Goal: Task Accomplishment & Management: Use online tool/utility

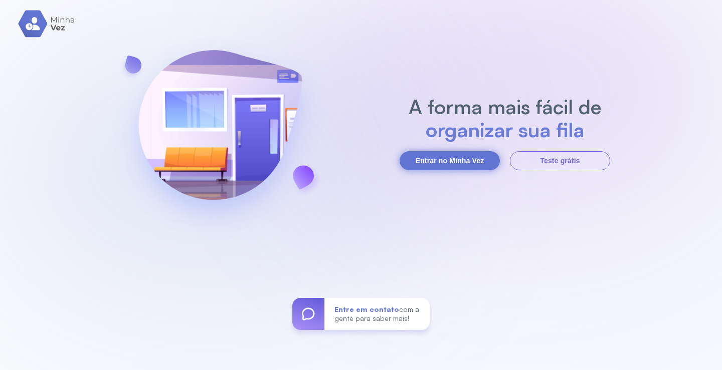
click at [449, 165] on button "Entrar no Minha Vez" at bounding box center [449, 160] width 100 height 19
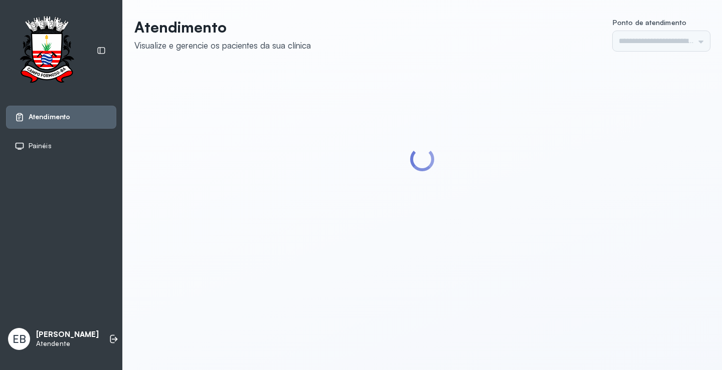
type input "*********"
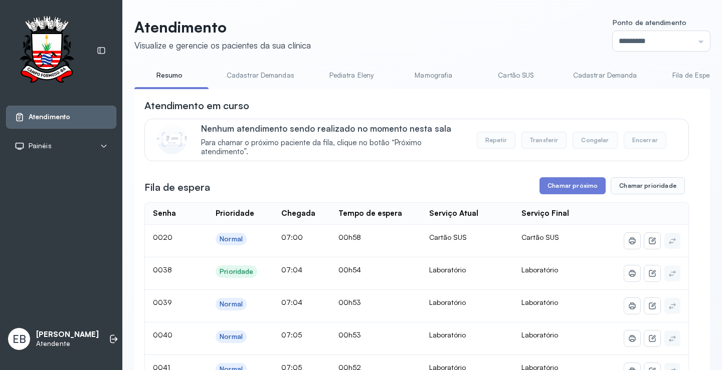
drag, startPoint x: 307, startPoint y: 93, endPoint x: 329, endPoint y: 93, distance: 22.1
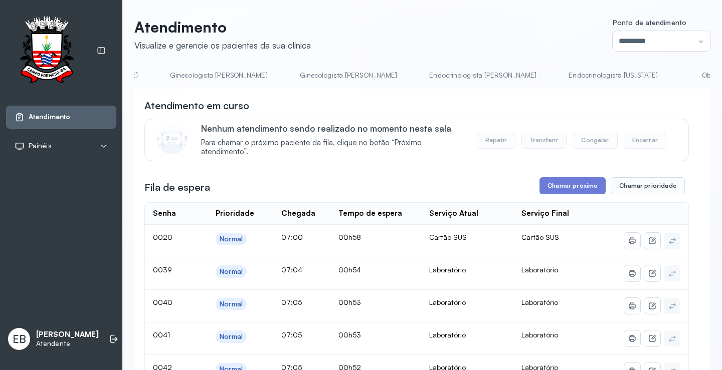
scroll to position [0, 1055]
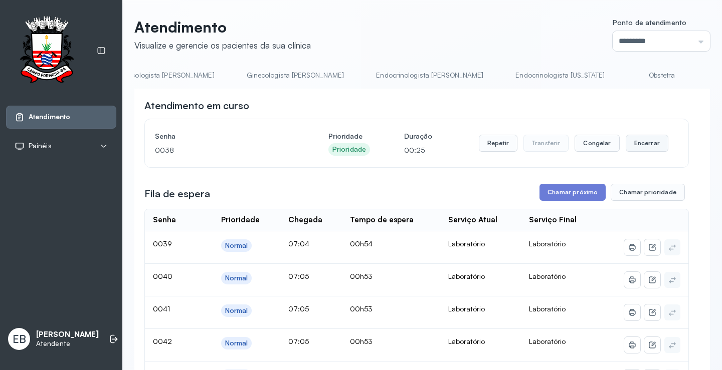
click at [639, 142] on button "Encerrar" at bounding box center [647, 143] width 43 height 17
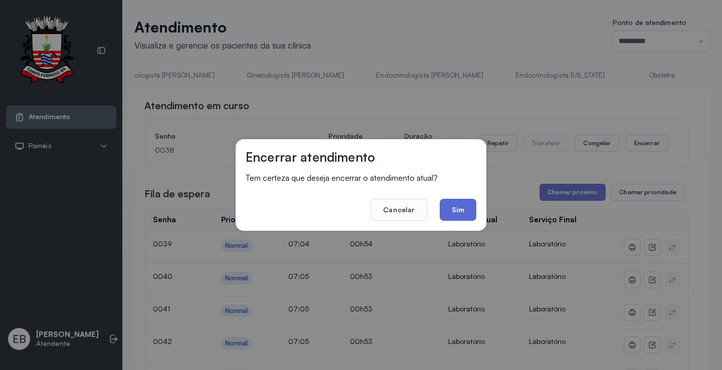
click at [449, 213] on button "Sim" at bounding box center [458, 210] width 37 height 22
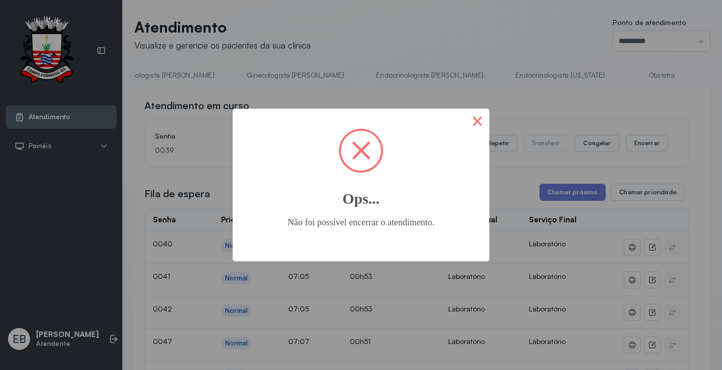
click at [476, 120] on button "×" at bounding box center [477, 121] width 24 height 24
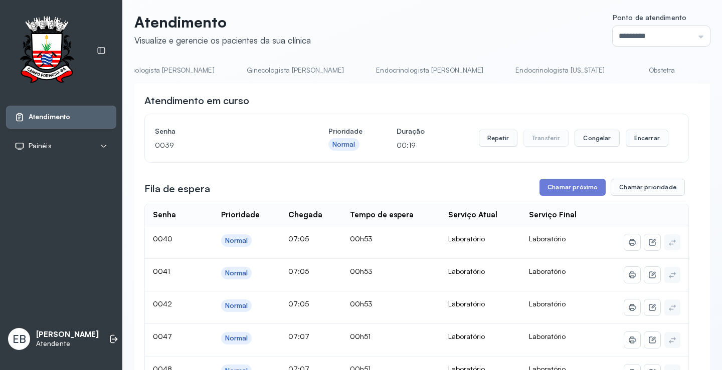
scroll to position [0, 0]
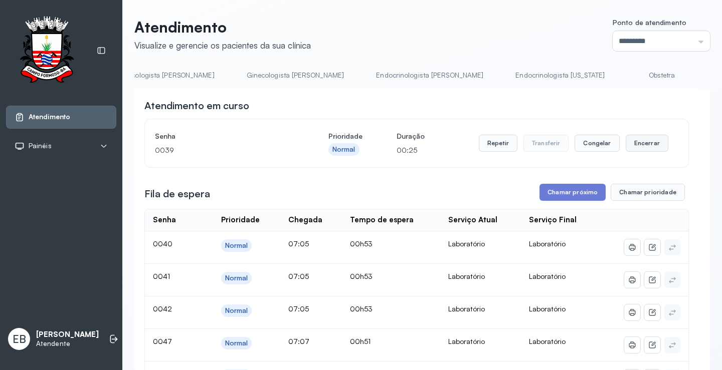
click at [640, 146] on button "Encerrar" at bounding box center [647, 143] width 43 height 17
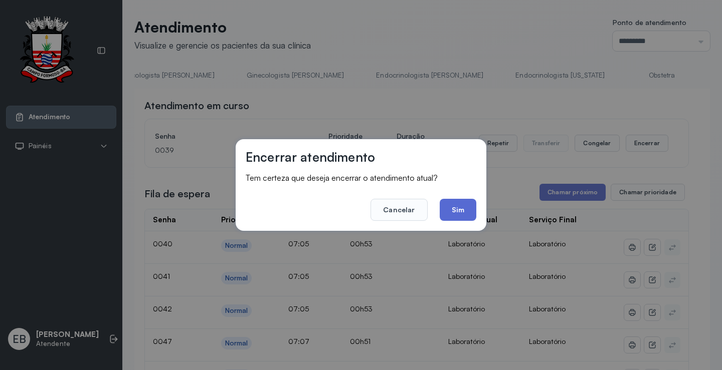
click at [459, 204] on button "Sim" at bounding box center [458, 210] width 37 height 22
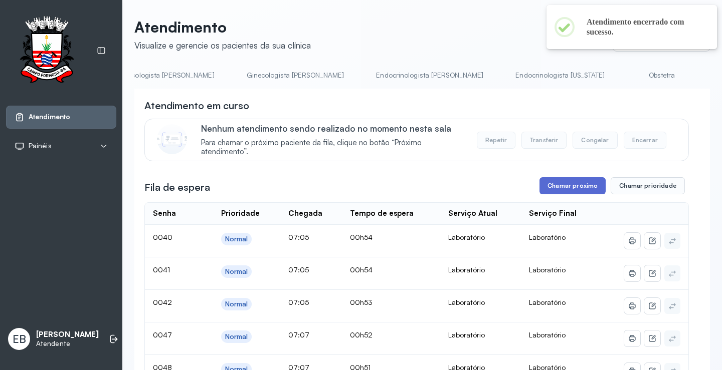
click at [587, 191] on button "Chamar próximo" at bounding box center [572, 185] width 66 height 17
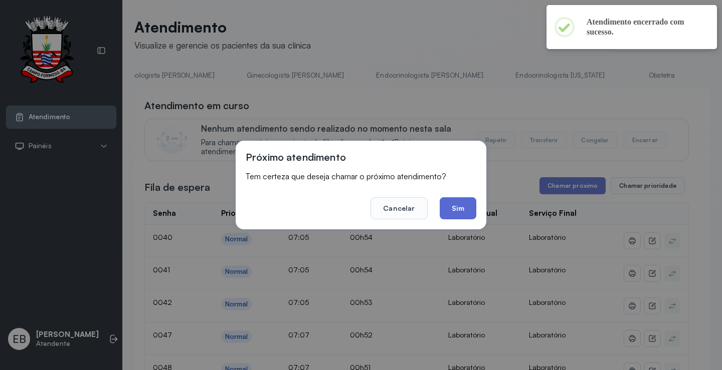
click at [461, 209] on button "Sim" at bounding box center [458, 208] width 37 height 22
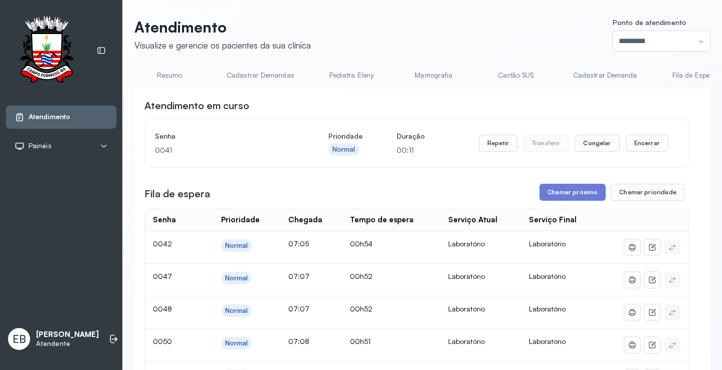
click at [173, 73] on link "Resumo" at bounding box center [169, 75] width 70 height 17
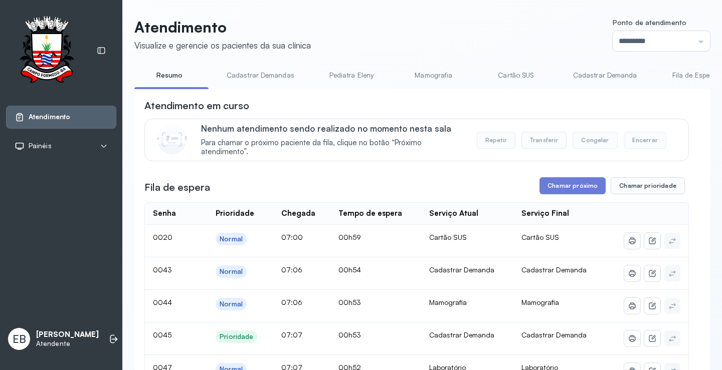
click at [265, 81] on link "Cadastrar Demandas" at bounding box center [261, 75] width 88 height 17
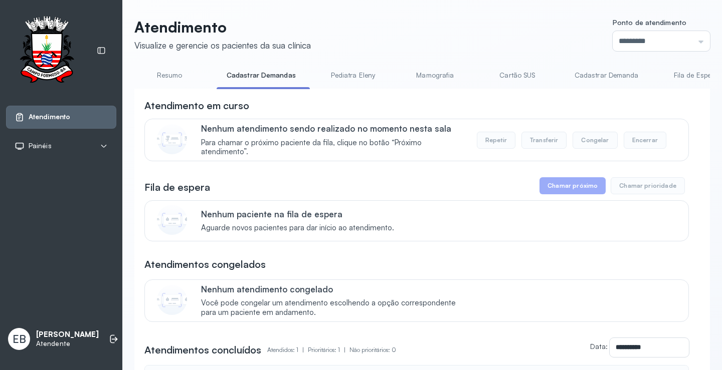
click at [596, 75] on link "Cadastrar Demanda" at bounding box center [606, 75] width 84 height 17
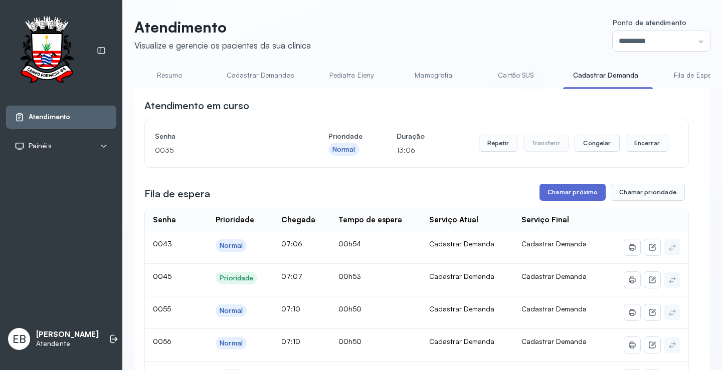
click at [568, 199] on button "Chamar próximo" at bounding box center [572, 192] width 66 height 17
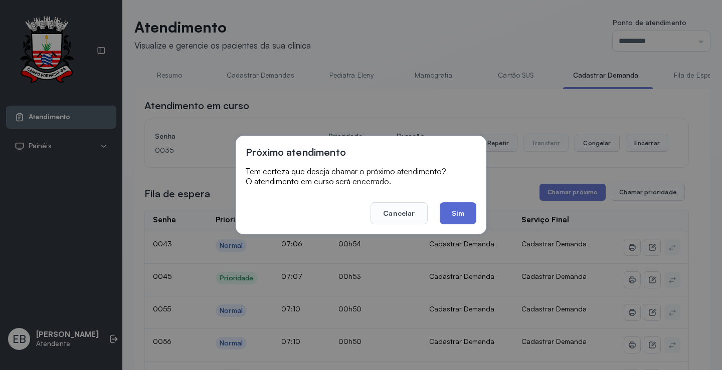
click at [461, 215] on button "Sim" at bounding box center [458, 213] width 37 height 22
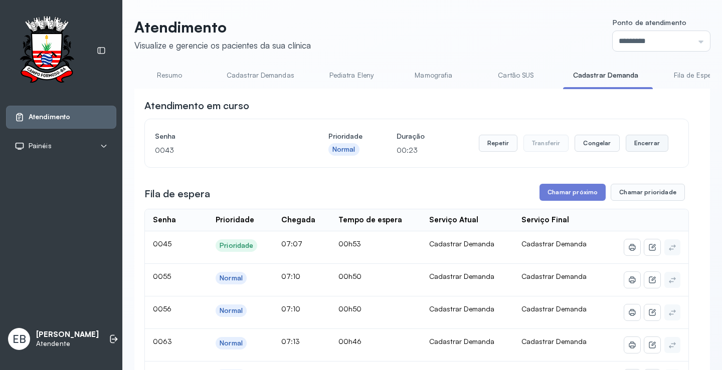
click at [637, 144] on button "Encerrar" at bounding box center [647, 143] width 43 height 17
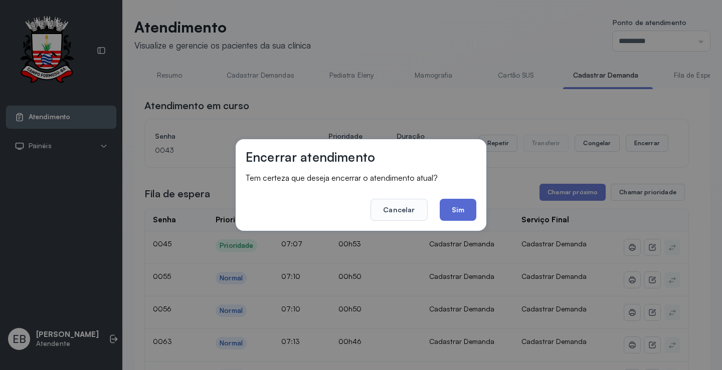
click at [470, 208] on button "Sim" at bounding box center [458, 210] width 37 height 22
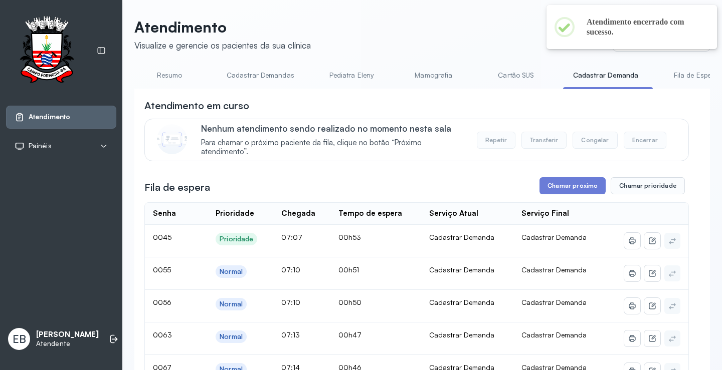
click at [174, 73] on link "Resumo" at bounding box center [169, 75] width 70 height 17
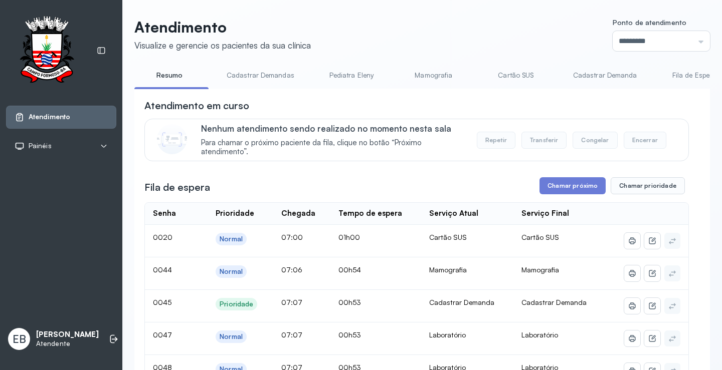
click at [447, 76] on link "Mamografia" at bounding box center [433, 75] width 70 height 17
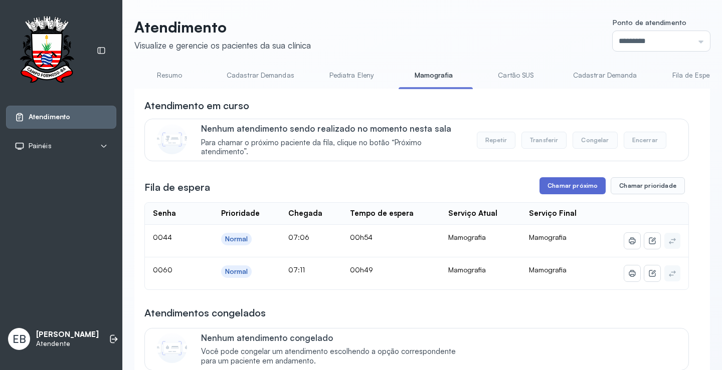
click at [573, 189] on button "Chamar próximo" at bounding box center [572, 185] width 66 height 17
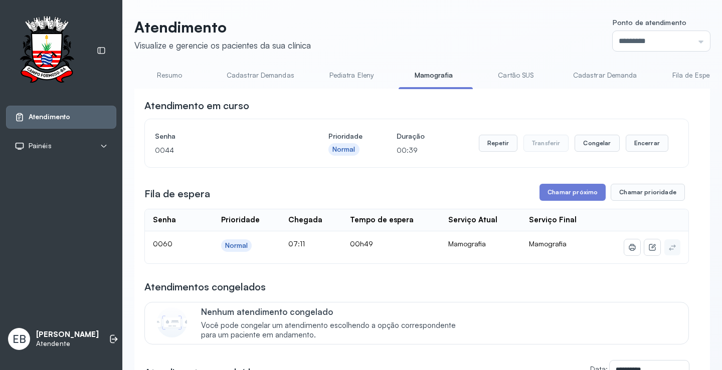
click at [174, 75] on link "Resumo" at bounding box center [169, 75] width 70 height 17
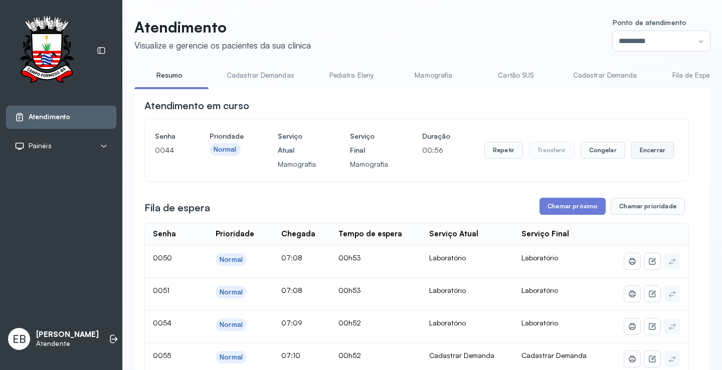
click at [651, 152] on button "Encerrar" at bounding box center [652, 150] width 43 height 17
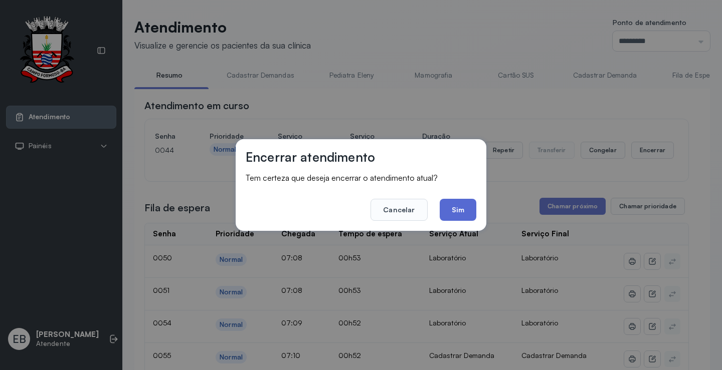
click at [460, 214] on button "Sim" at bounding box center [458, 210] width 37 height 22
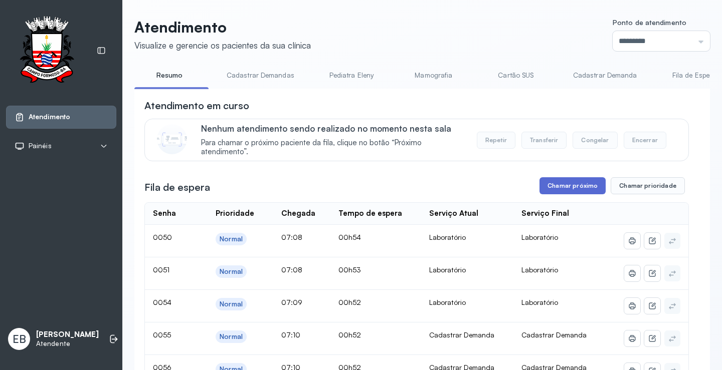
click at [555, 187] on button "Chamar próximo" at bounding box center [572, 185] width 66 height 17
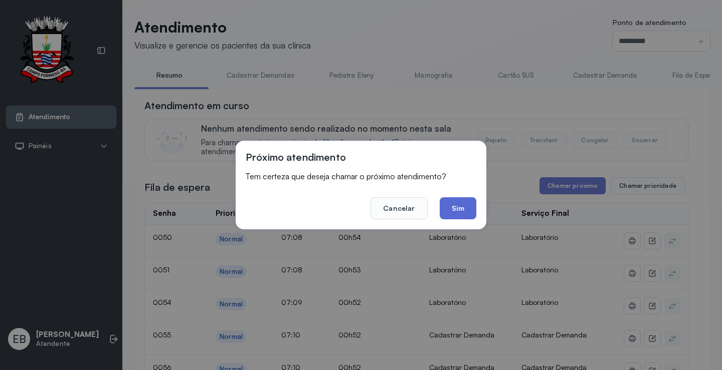
click at [447, 199] on button "Sim" at bounding box center [458, 208] width 37 height 22
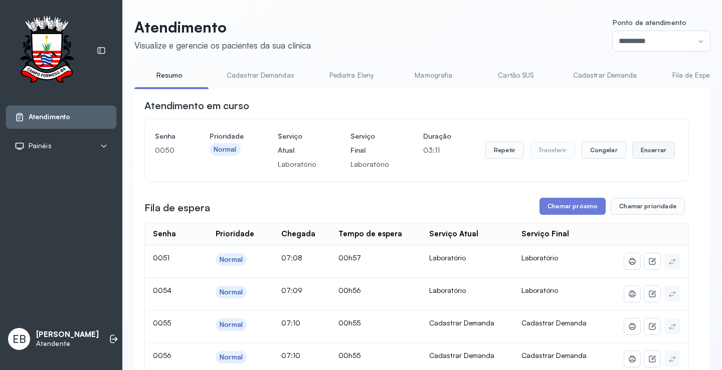
click at [642, 155] on button "Encerrar" at bounding box center [653, 150] width 43 height 17
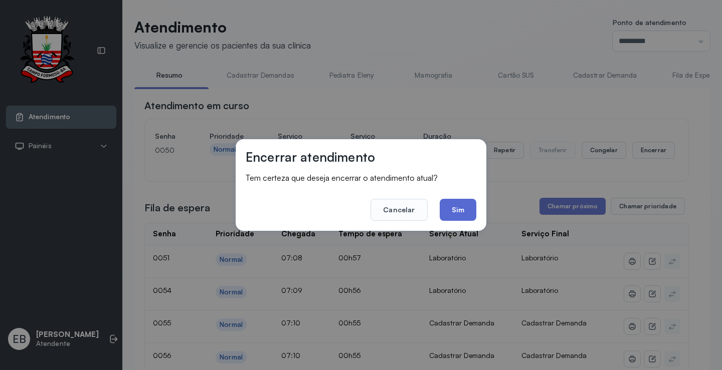
click at [461, 214] on button "Sim" at bounding box center [458, 210] width 37 height 22
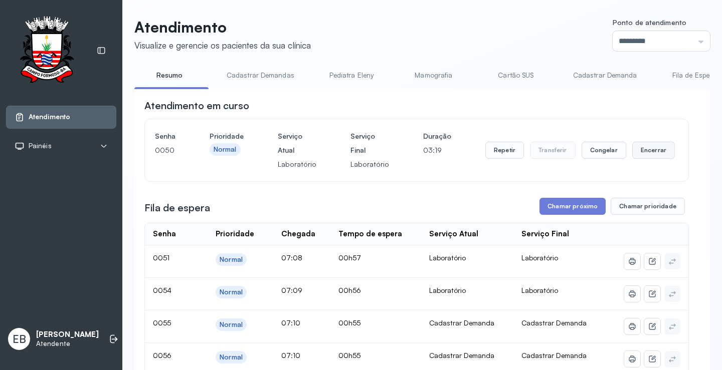
click at [638, 147] on button "Encerrar" at bounding box center [653, 150] width 43 height 17
click at [553, 209] on button "Chamar próximo" at bounding box center [572, 206] width 66 height 17
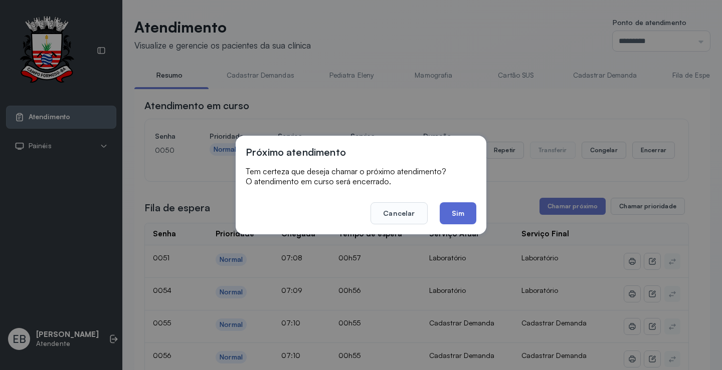
click at [460, 211] on button "Sim" at bounding box center [458, 213] width 37 height 22
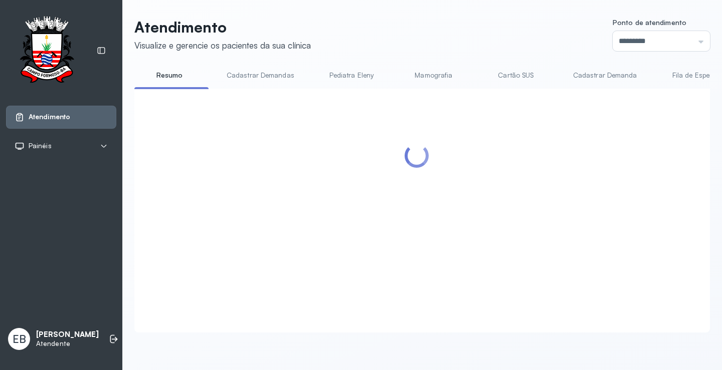
scroll to position [1, 0]
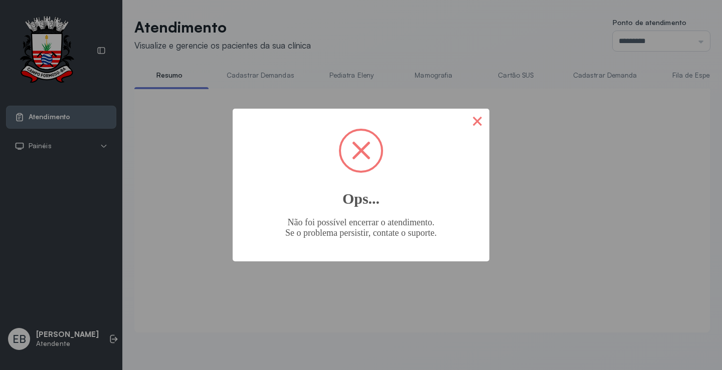
click at [478, 121] on button "×" at bounding box center [477, 121] width 24 height 24
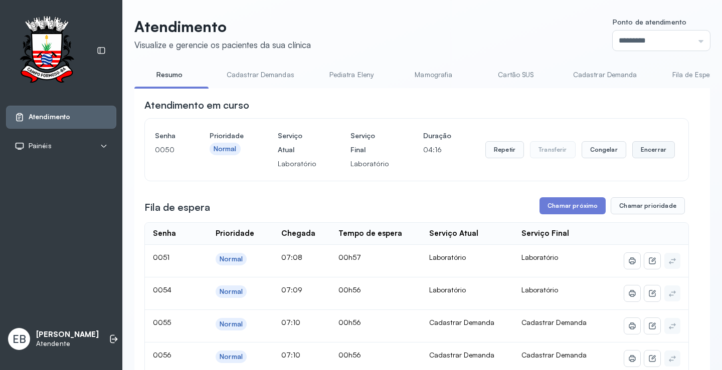
click at [641, 153] on button "Encerrar" at bounding box center [653, 149] width 43 height 17
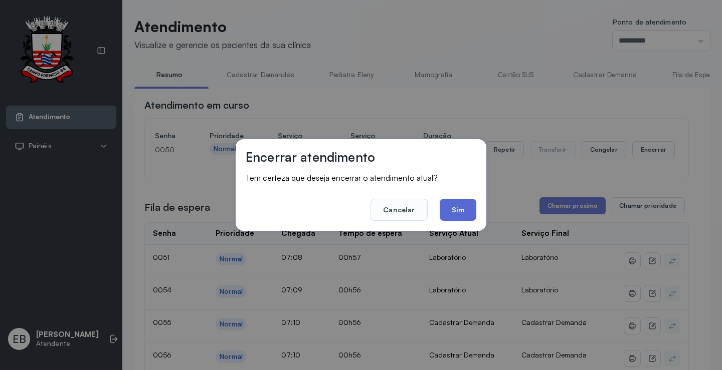
click at [469, 212] on button "Sim" at bounding box center [458, 210] width 37 height 22
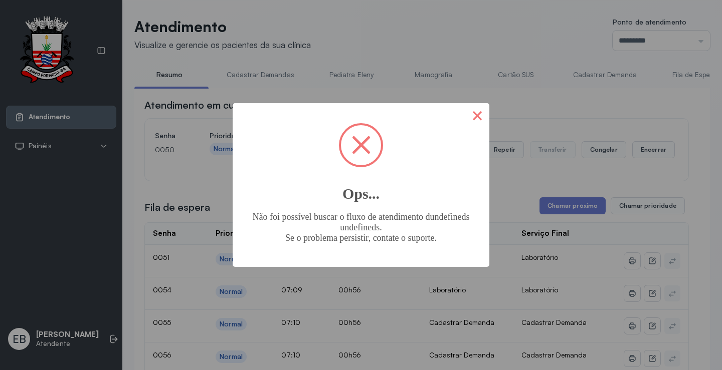
click at [478, 112] on button "×" at bounding box center [477, 115] width 24 height 24
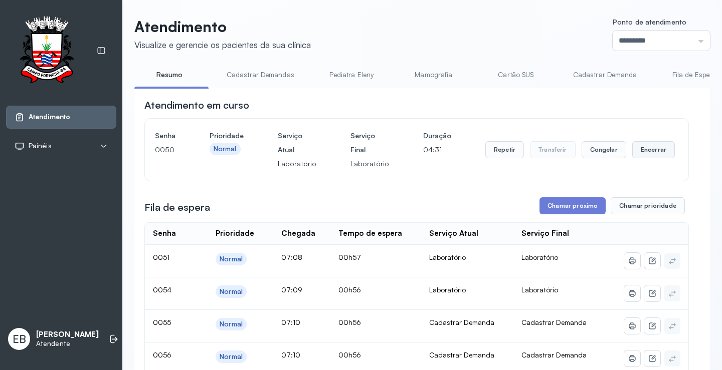
click at [641, 148] on button "Encerrar" at bounding box center [653, 149] width 43 height 17
click at [635, 148] on button "Encerrar" at bounding box center [653, 149] width 43 height 17
click at [584, 204] on button "Chamar próximo" at bounding box center [572, 205] width 66 height 17
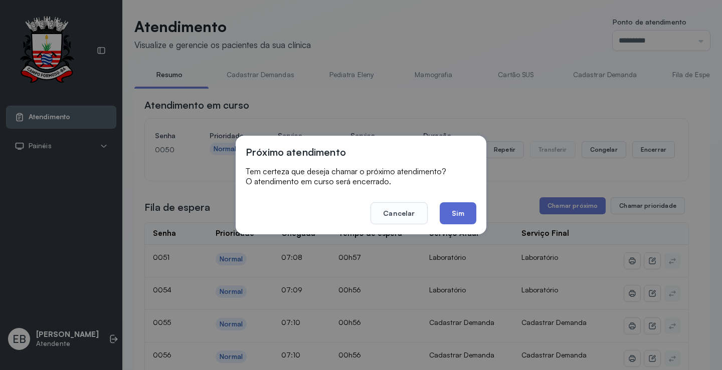
click at [464, 211] on button "Sim" at bounding box center [458, 213] width 37 height 22
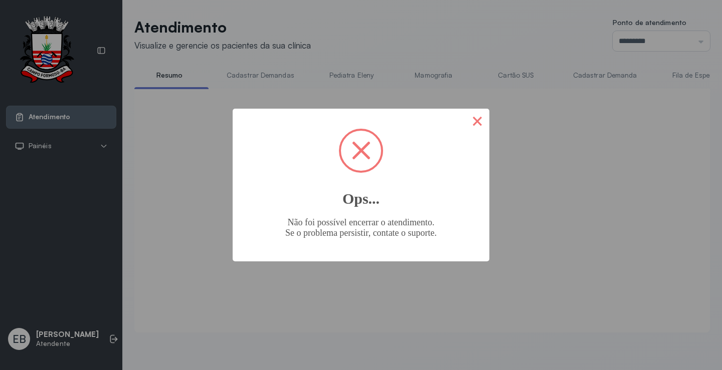
click at [479, 124] on button "×" at bounding box center [477, 121] width 24 height 24
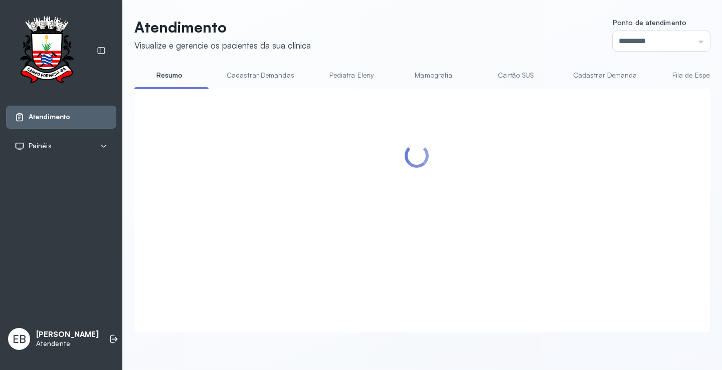
scroll to position [0, 0]
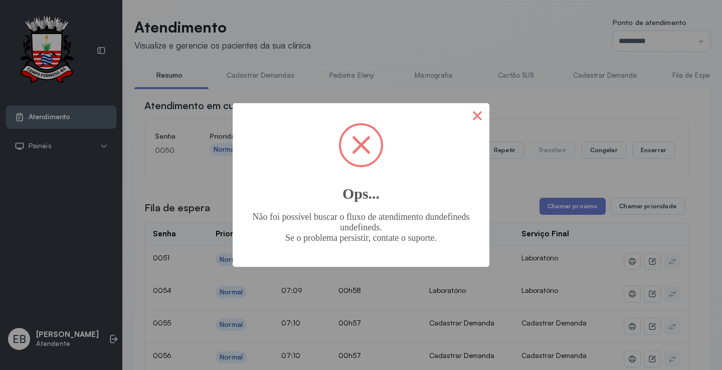
click at [481, 116] on button "×" at bounding box center [477, 115] width 24 height 24
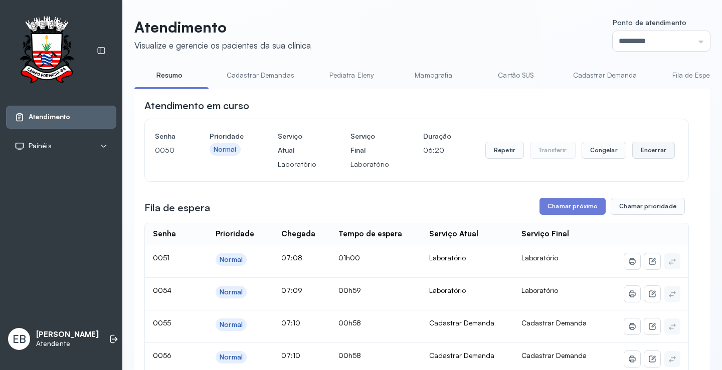
click at [635, 151] on button "Encerrar" at bounding box center [653, 150] width 43 height 17
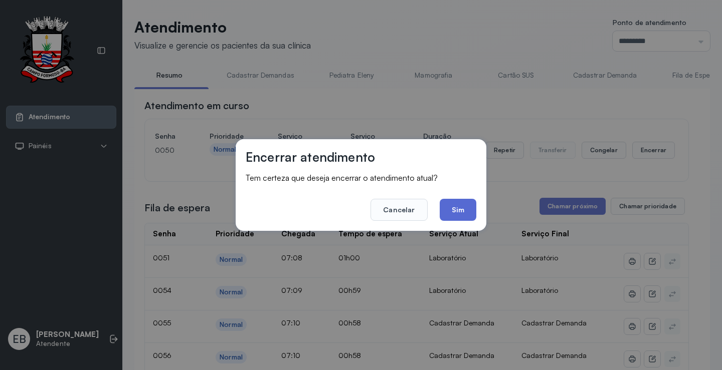
click at [472, 212] on button "Sim" at bounding box center [458, 210] width 37 height 22
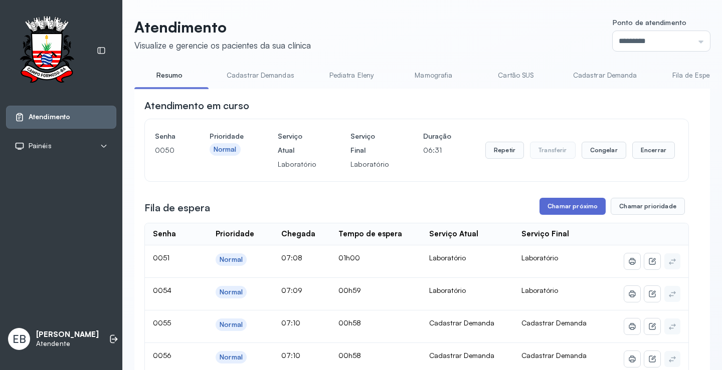
click at [578, 205] on button "Chamar próximo" at bounding box center [572, 206] width 66 height 17
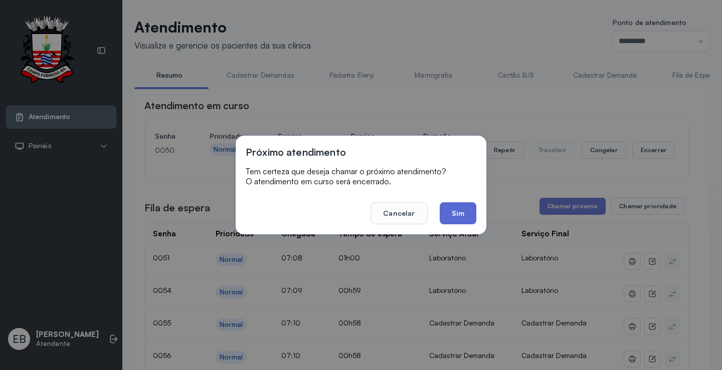
click at [464, 213] on button "Sim" at bounding box center [458, 213] width 37 height 22
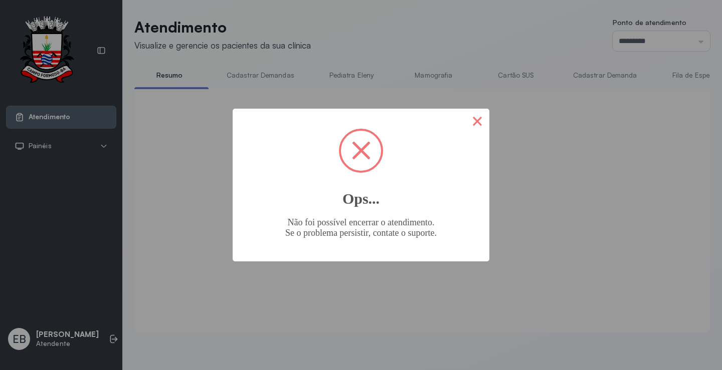
click at [472, 120] on button "×" at bounding box center [477, 121] width 24 height 24
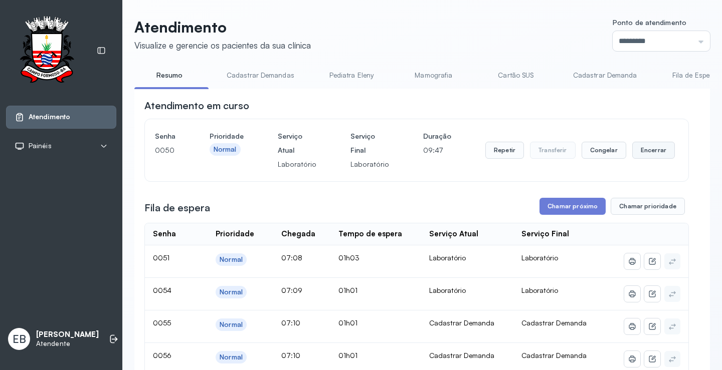
click at [633, 148] on button "Encerrar" at bounding box center [653, 150] width 43 height 17
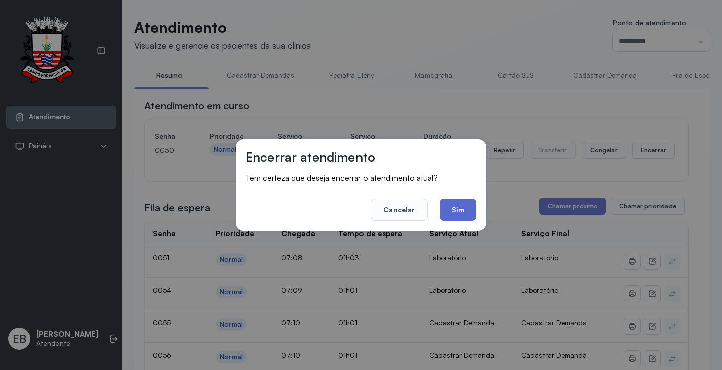
click at [452, 205] on button "Sim" at bounding box center [458, 210] width 37 height 22
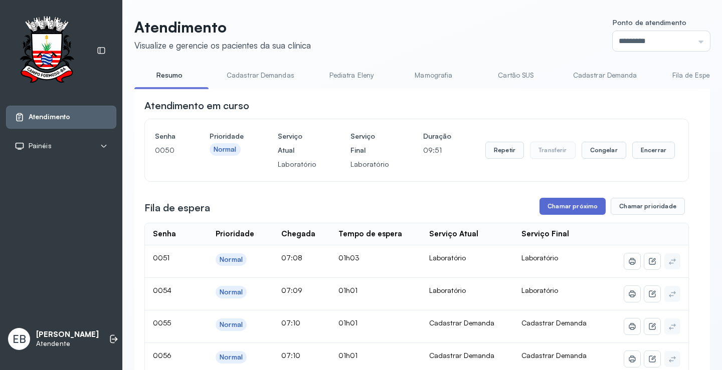
click at [563, 211] on button "Chamar próximo" at bounding box center [572, 206] width 66 height 17
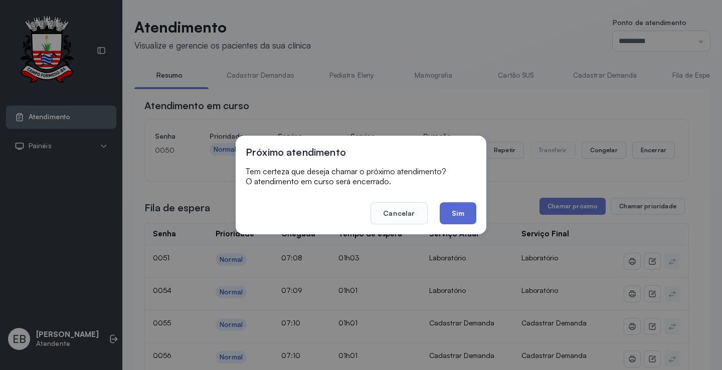
click at [464, 208] on button "Sim" at bounding box center [458, 213] width 37 height 22
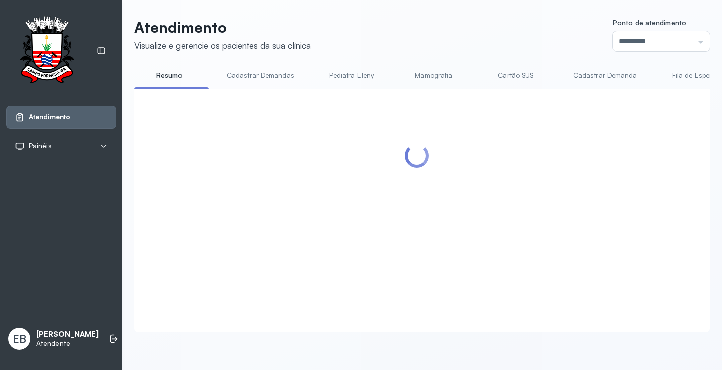
scroll to position [1, 0]
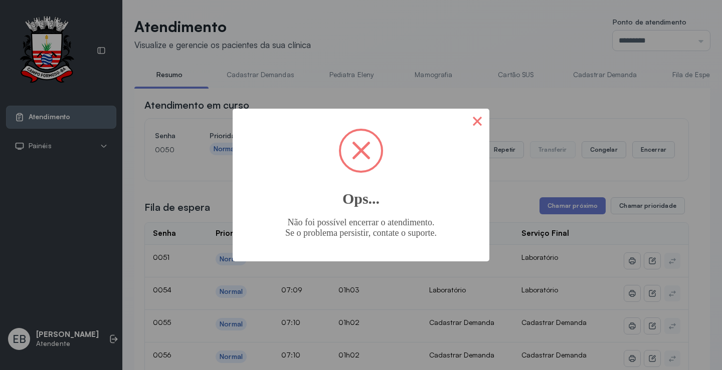
click at [477, 121] on button "×" at bounding box center [477, 121] width 24 height 24
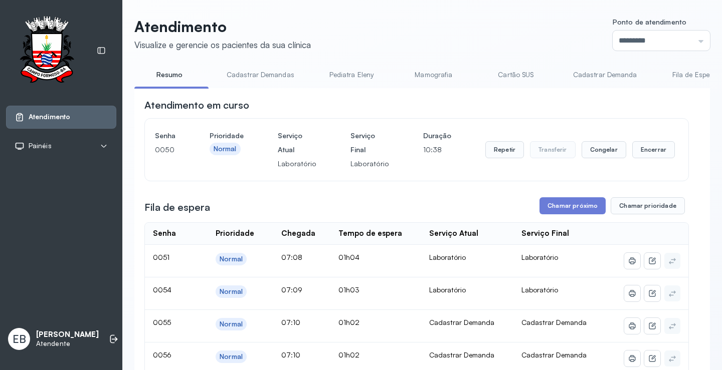
scroll to position [0, 0]
click at [638, 150] on button "Encerrar" at bounding box center [653, 150] width 43 height 17
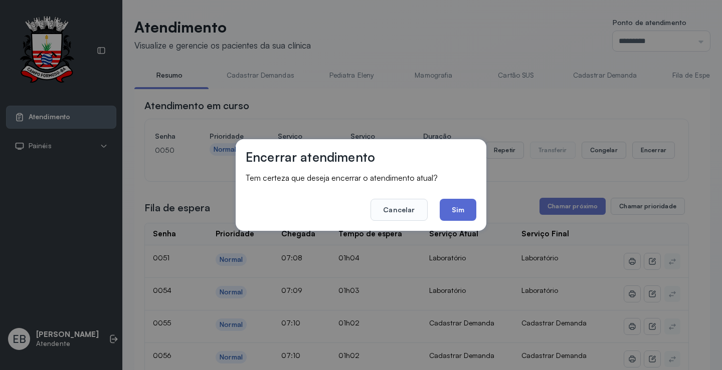
click at [449, 211] on button "Sim" at bounding box center [458, 210] width 37 height 22
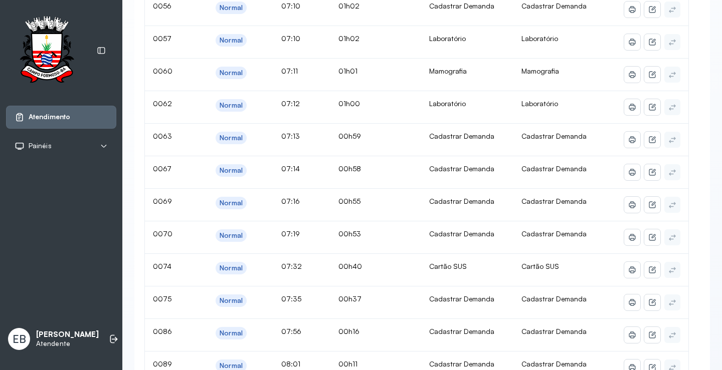
scroll to position [351, 0]
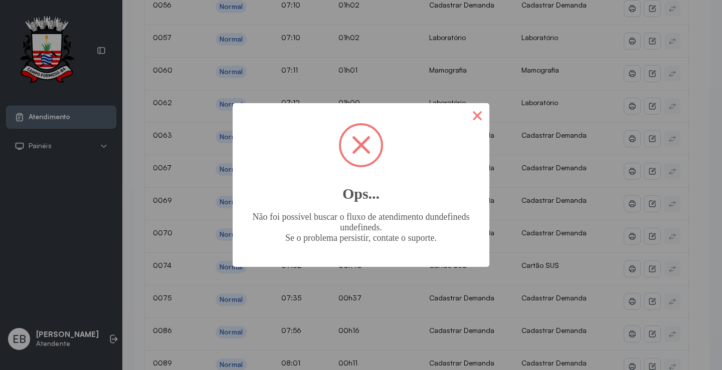
click at [476, 115] on button "×" at bounding box center [477, 115] width 24 height 24
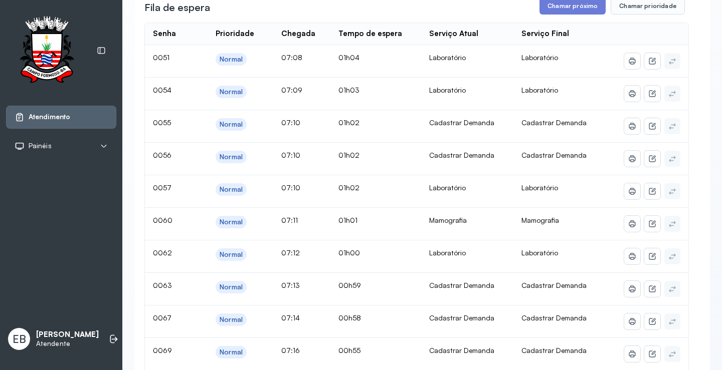
scroll to position [0, 0]
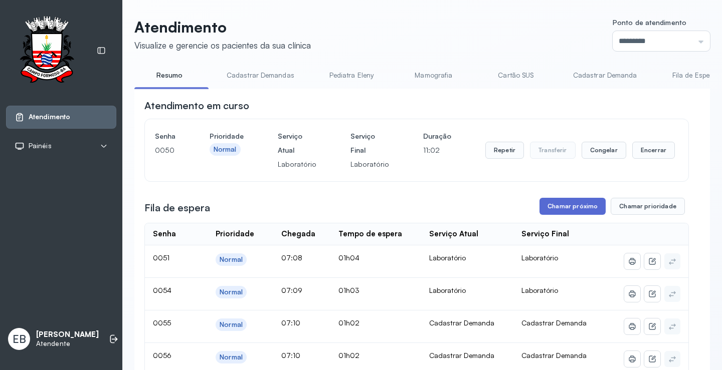
click at [555, 207] on button "Chamar próximo" at bounding box center [572, 206] width 66 height 17
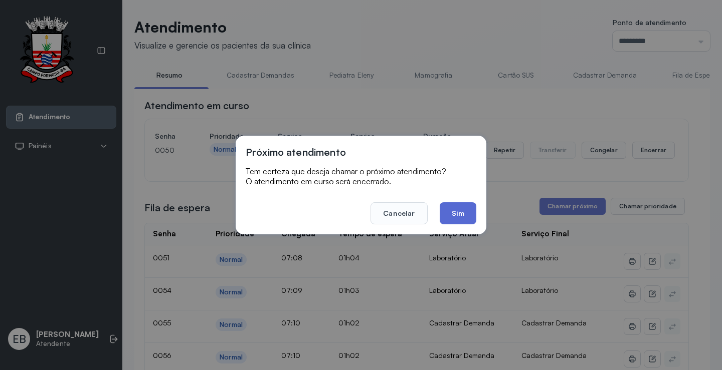
click at [452, 220] on button "Sim" at bounding box center [458, 213] width 37 height 22
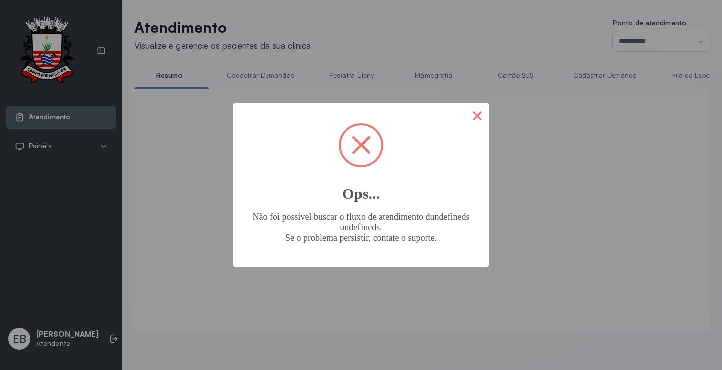
click at [480, 120] on button "×" at bounding box center [477, 115] width 24 height 24
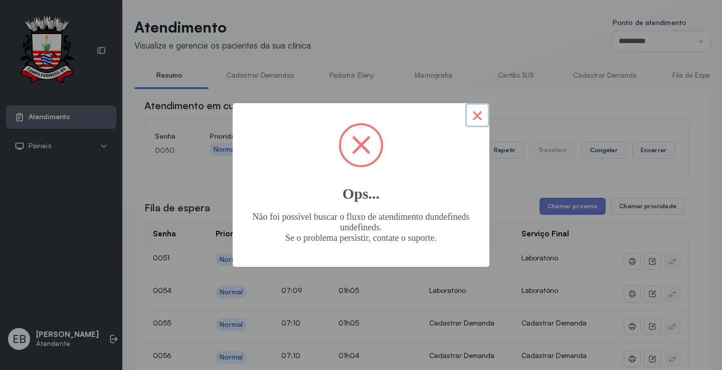
click at [480, 114] on button "×" at bounding box center [477, 115] width 24 height 24
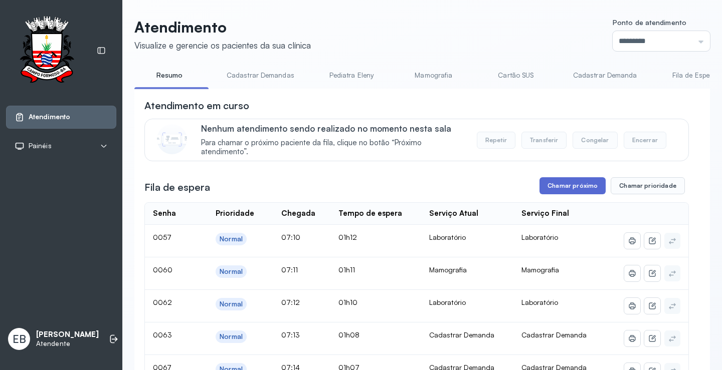
click at [582, 189] on button "Chamar próximo" at bounding box center [572, 185] width 66 height 17
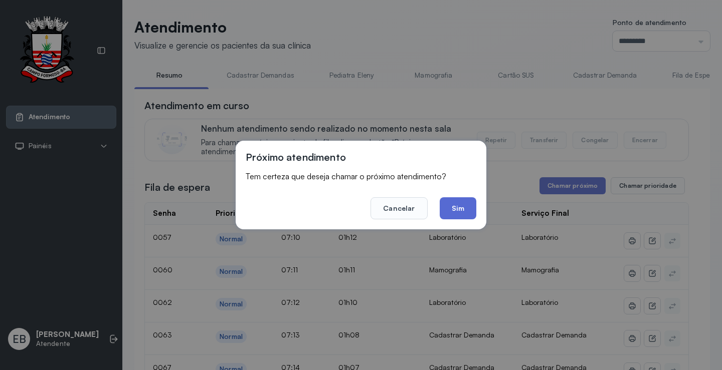
click at [462, 208] on button "Sim" at bounding box center [458, 208] width 37 height 22
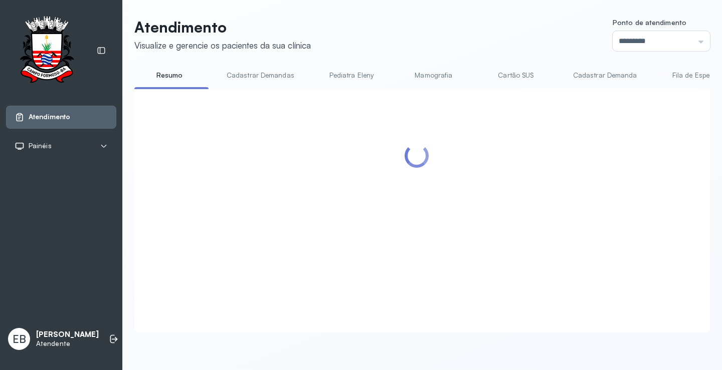
scroll to position [1, 0]
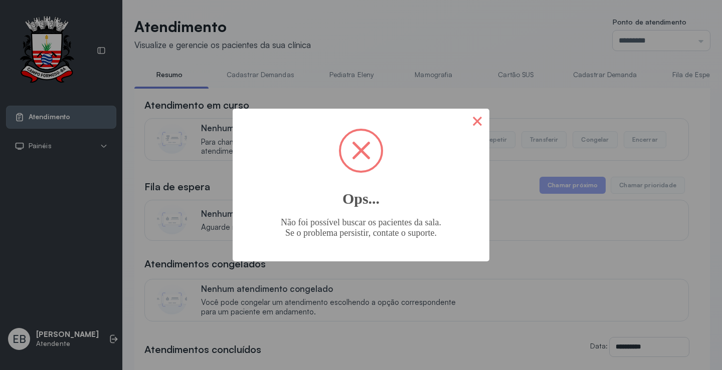
click at [484, 121] on button "×" at bounding box center [477, 121] width 24 height 24
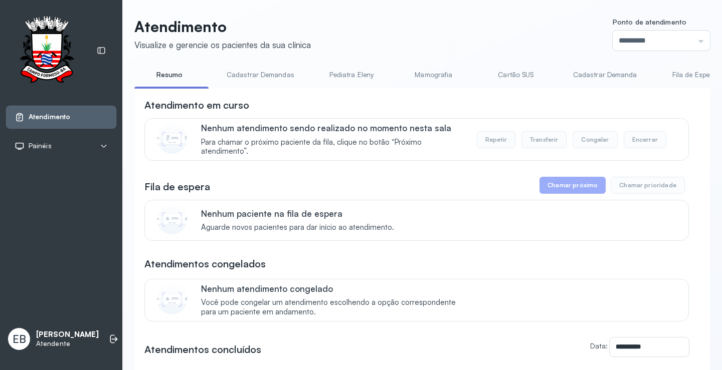
click at [233, 74] on link "Cadastrar Demandas" at bounding box center [261, 75] width 88 height 17
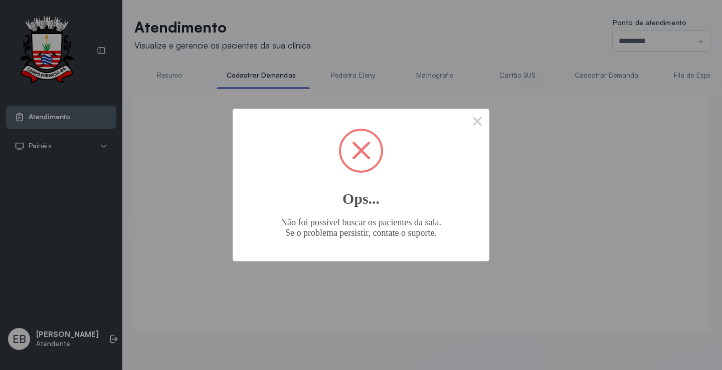
click at [173, 74] on div "× Ops... Não foi possível buscar os pacientes da sala. Se o problema persistir,…" at bounding box center [361, 185] width 722 height 370
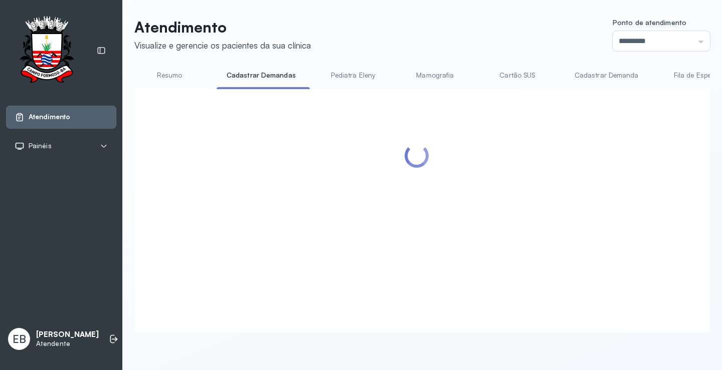
click at [173, 74] on link "Resumo" at bounding box center [169, 75] width 70 height 17
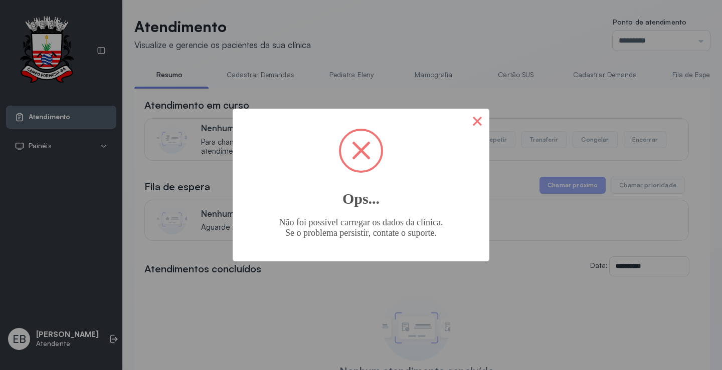
click at [481, 128] on button "×" at bounding box center [477, 121] width 24 height 24
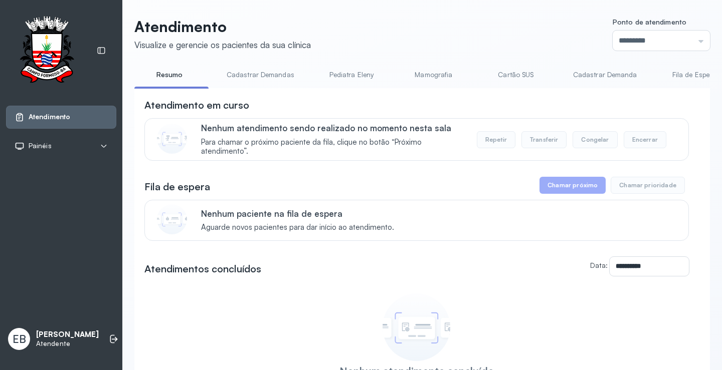
click at [245, 73] on link "Cadastrar Demandas" at bounding box center [261, 75] width 88 height 17
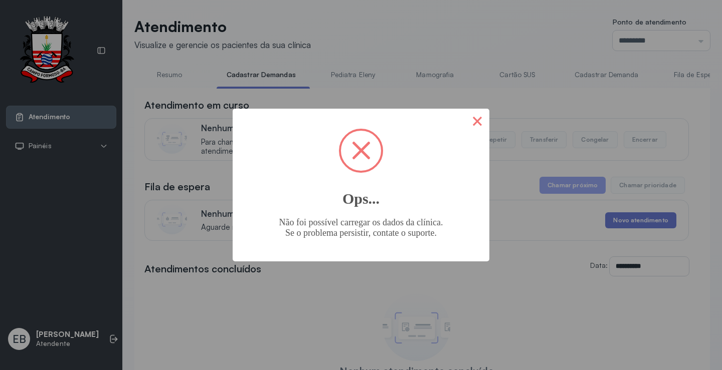
click at [479, 112] on button "×" at bounding box center [477, 121] width 24 height 24
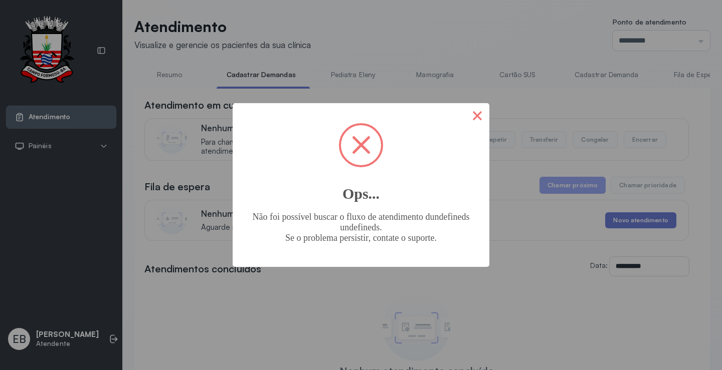
click at [475, 109] on button "×" at bounding box center [477, 115] width 24 height 24
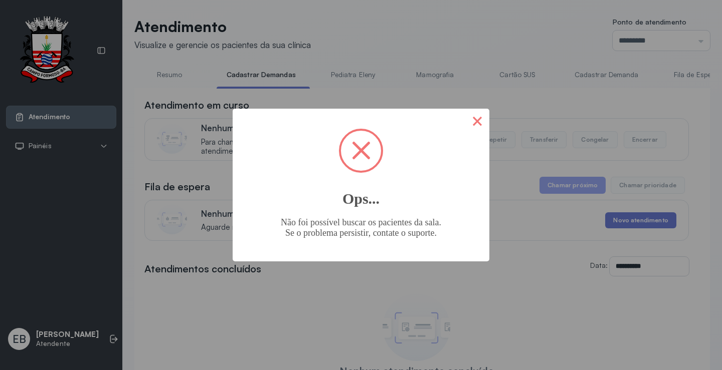
click at [476, 116] on button "×" at bounding box center [477, 121] width 24 height 24
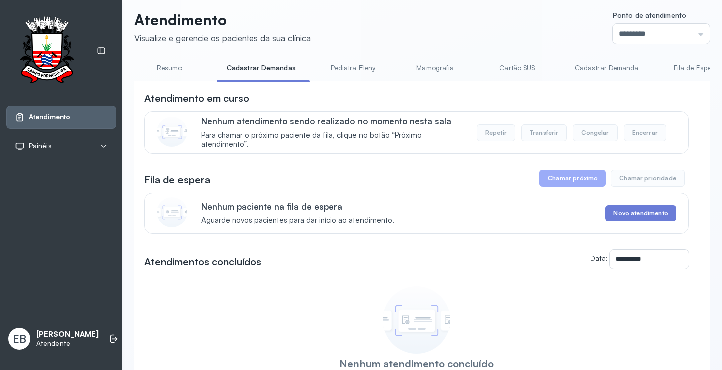
scroll to position [0, 0]
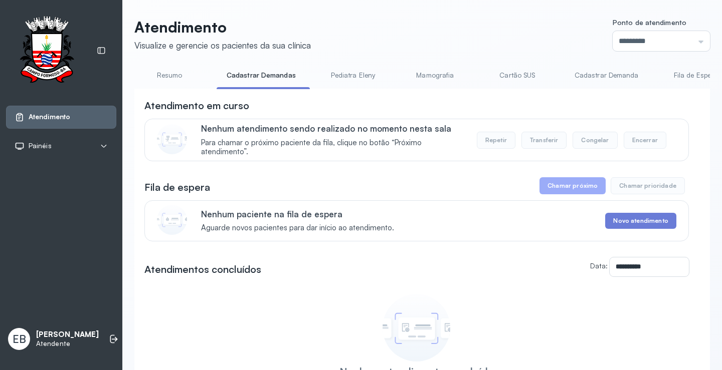
click at [175, 75] on link "Resumo" at bounding box center [169, 75] width 70 height 17
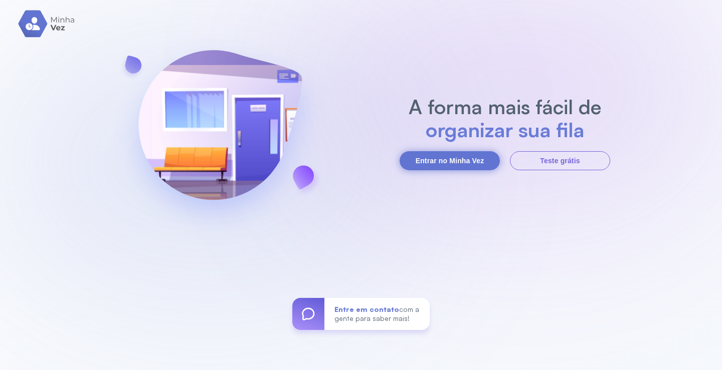
click at [445, 160] on button "Entrar no Minha Vez" at bounding box center [449, 160] width 100 height 19
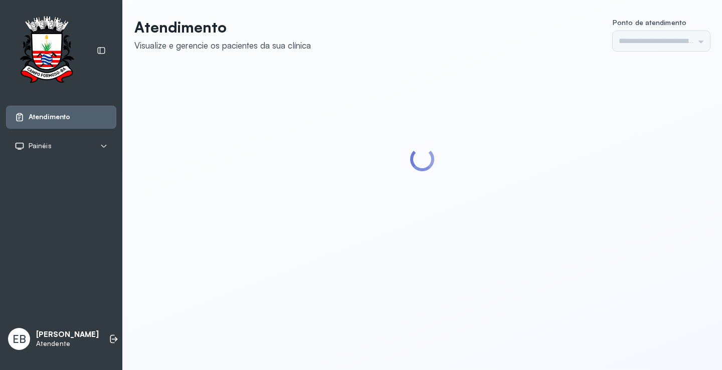
type input "*********"
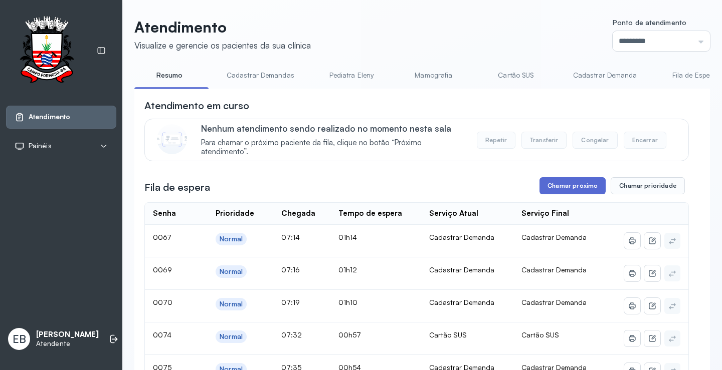
click at [549, 191] on button "Chamar próximo" at bounding box center [572, 185] width 66 height 17
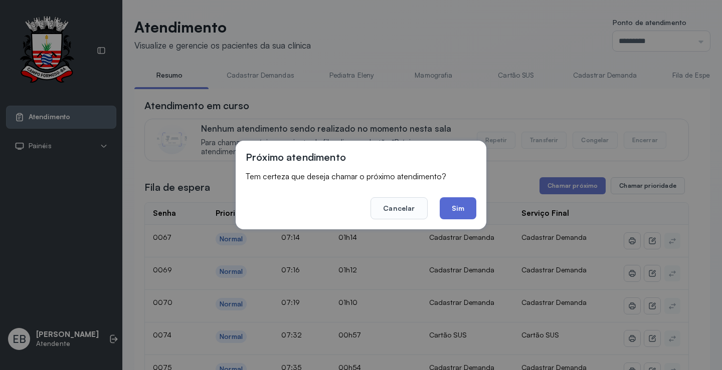
click at [455, 203] on button "Sim" at bounding box center [458, 208] width 37 height 22
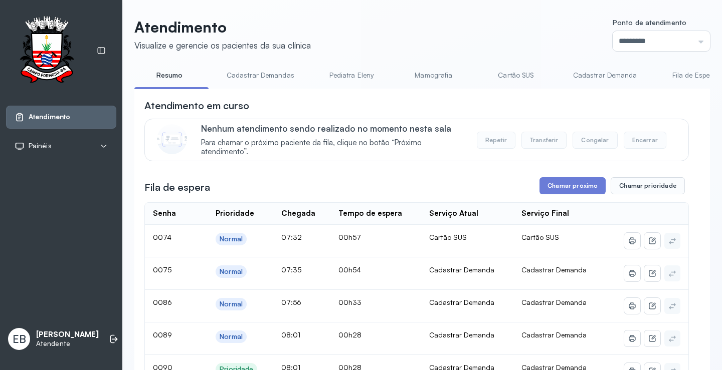
click at [270, 72] on link "Cadastrar Demandas" at bounding box center [261, 75] width 88 height 17
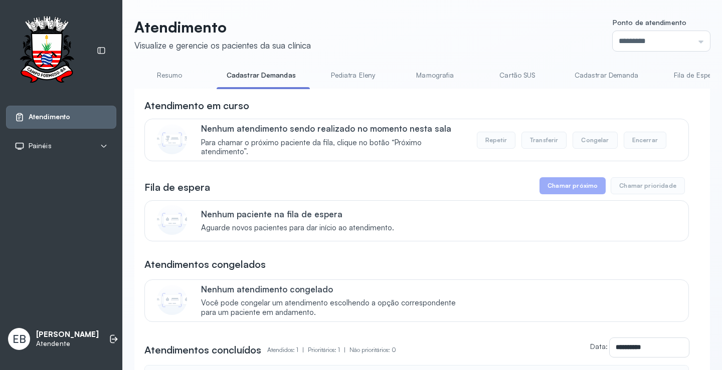
click at [276, 77] on link "Cadastrar Demandas" at bounding box center [261, 75] width 89 height 17
click at [180, 79] on link "Resumo" at bounding box center [169, 75] width 70 height 17
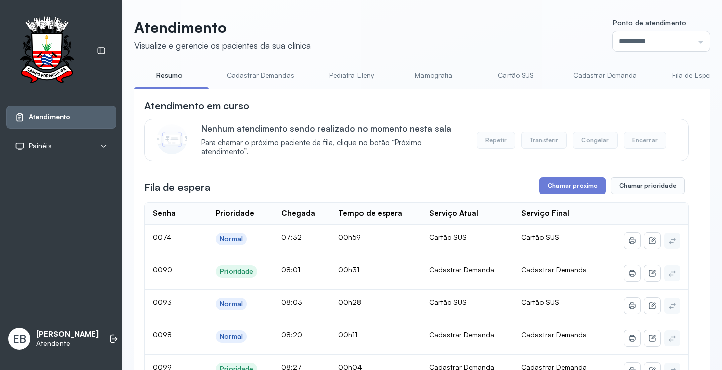
click at [246, 72] on link "Cadastrar Demandas" at bounding box center [261, 75] width 88 height 17
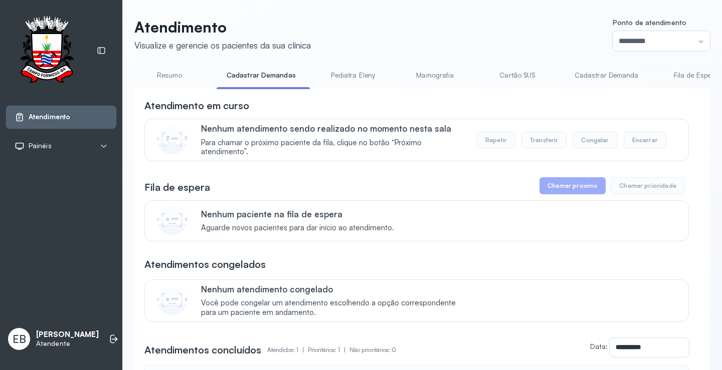
click at [171, 77] on link "Resumo" at bounding box center [169, 75] width 70 height 17
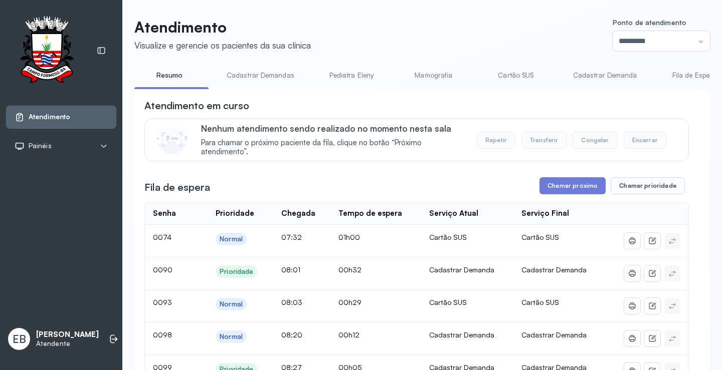
click at [265, 73] on link "Cadastrar Demandas" at bounding box center [261, 75] width 88 height 17
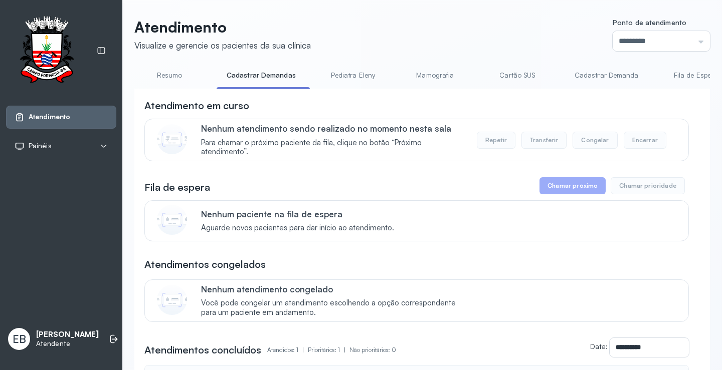
scroll to position [100, 0]
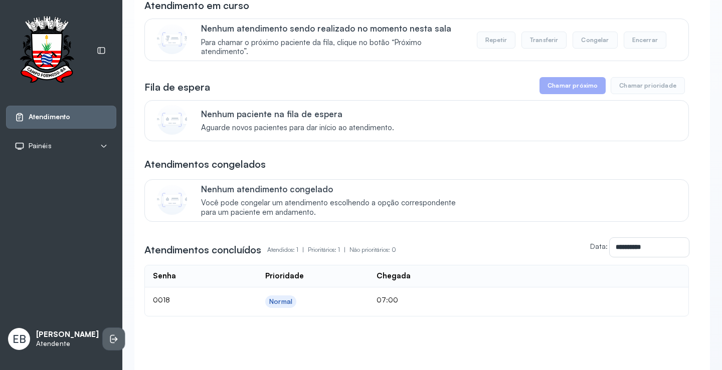
click at [109, 334] on icon at bounding box center [114, 339] width 10 height 10
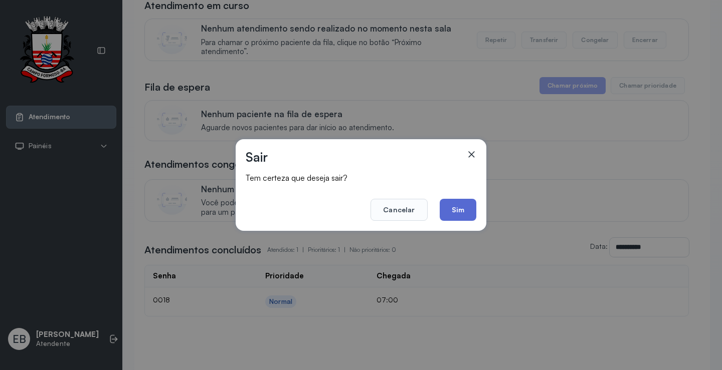
click at [456, 210] on button "Sim" at bounding box center [458, 210] width 37 height 22
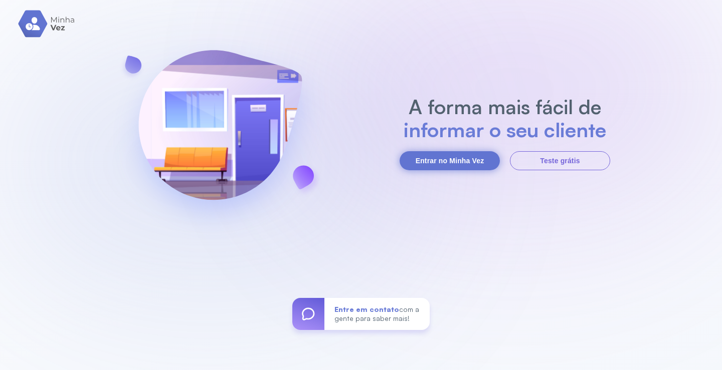
click at [442, 158] on button "Entrar no Minha Vez" at bounding box center [449, 160] width 100 height 19
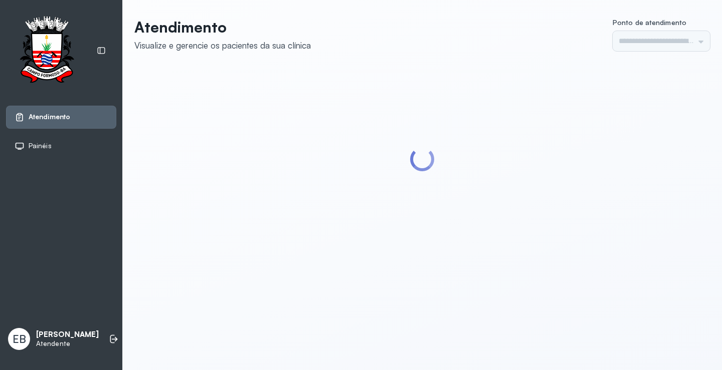
type input "*********"
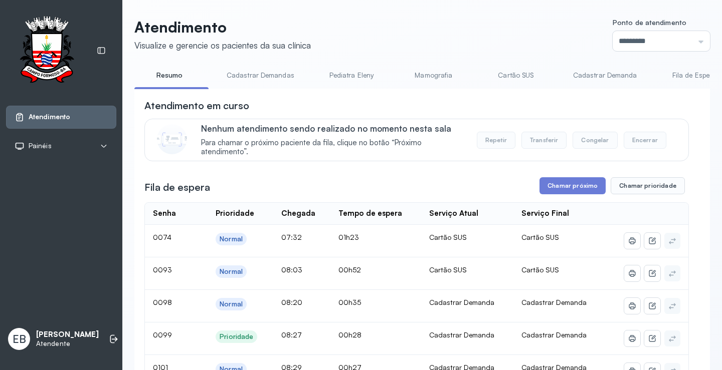
click at [264, 74] on link "Cadastrar Demandas" at bounding box center [261, 75] width 88 height 17
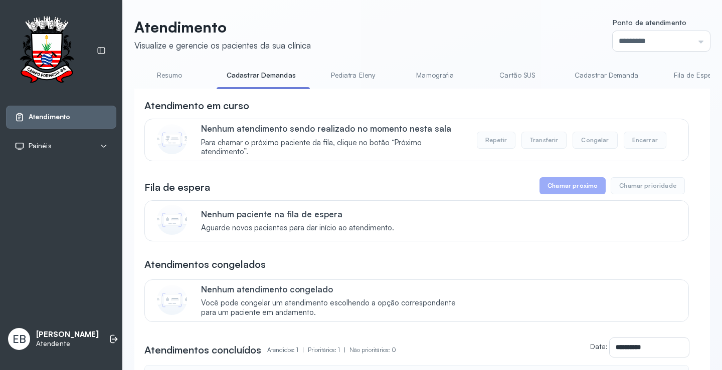
click at [167, 78] on link "Resumo" at bounding box center [169, 75] width 70 height 17
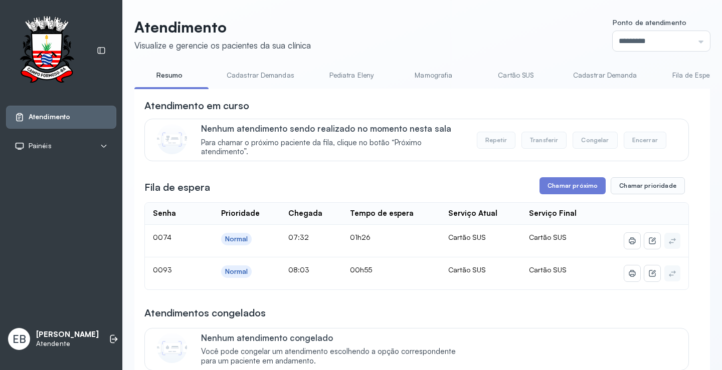
click at [261, 75] on link "Cadastrar Demandas" at bounding box center [261, 75] width 88 height 17
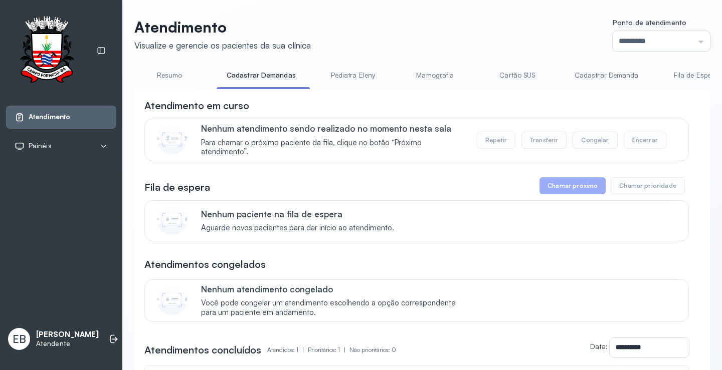
click at [175, 77] on link "Resumo" at bounding box center [169, 75] width 70 height 17
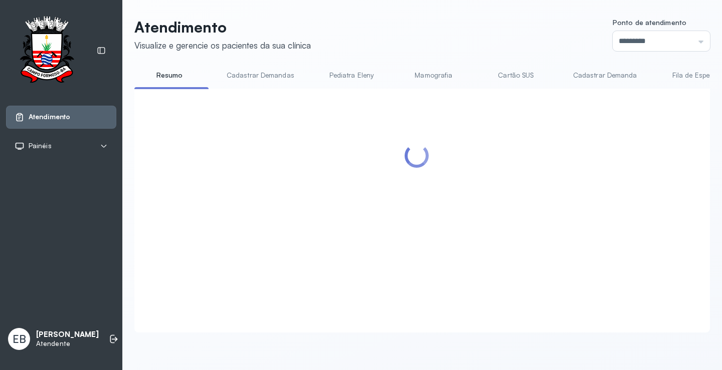
scroll to position [1, 0]
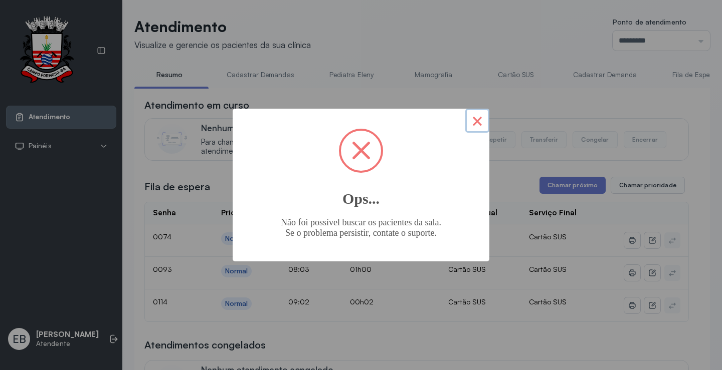
click at [476, 123] on button "×" at bounding box center [477, 121] width 24 height 24
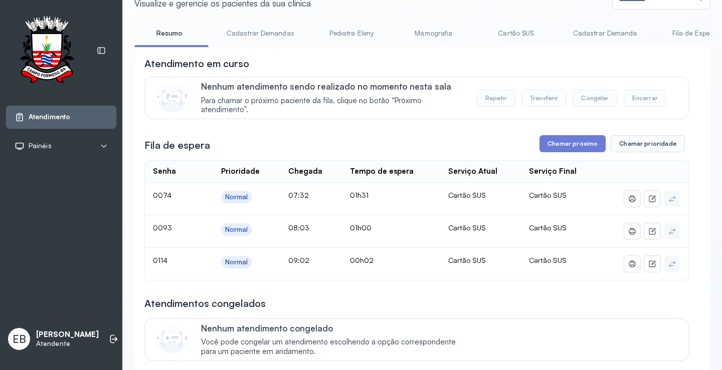
scroll to position [0, 0]
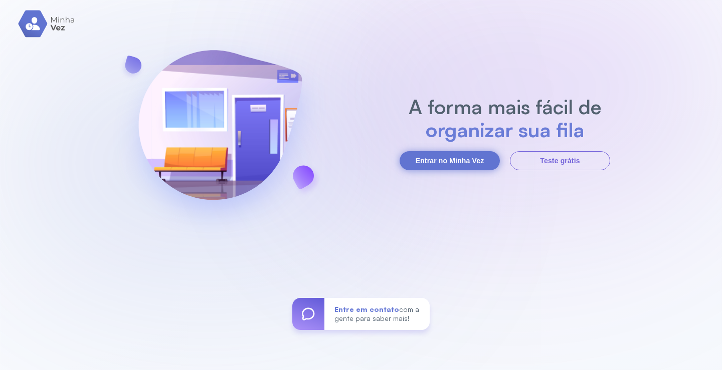
click at [441, 163] on button "Entrar no Minha Vez" at bounding box center [449, 160] width 100 height 19
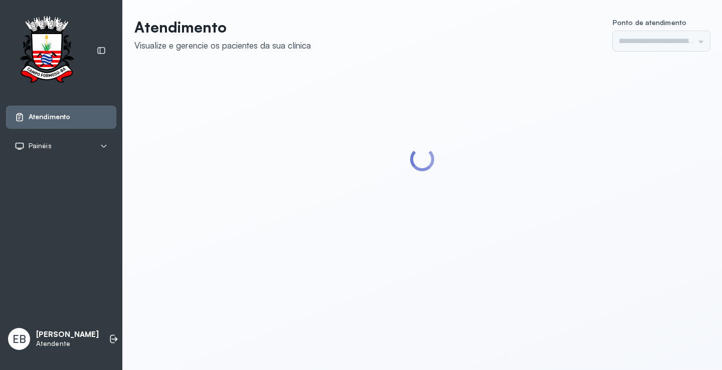
type input "*********"
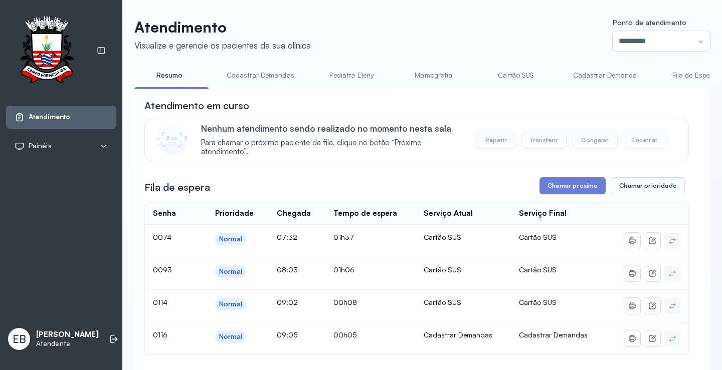
click at [242, 76] on link "Cadastrar Demandas" at bounding box center [261, 75] width 88 height 17
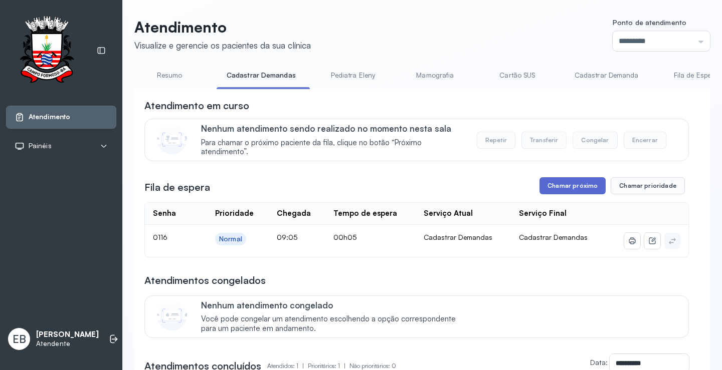
click at [583, 188] on button "Chamar próximo" at bounding box center [572, 185] width 66 height 17
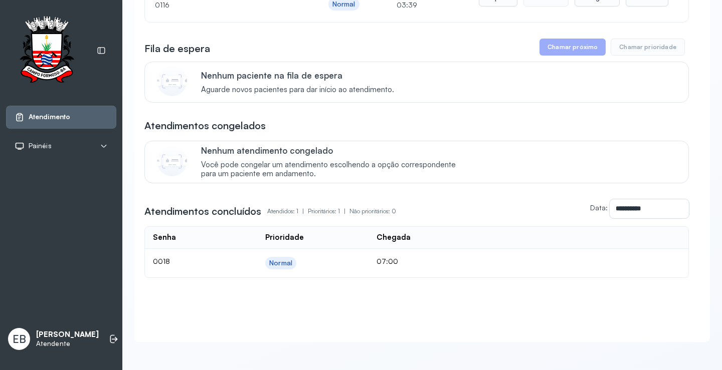
scroll to position [156, 0]
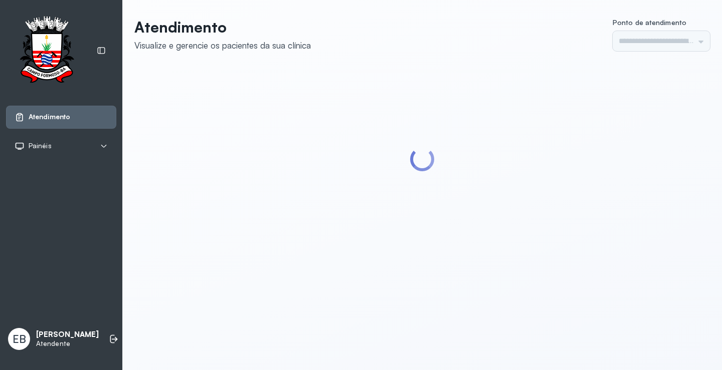
type input "*********"
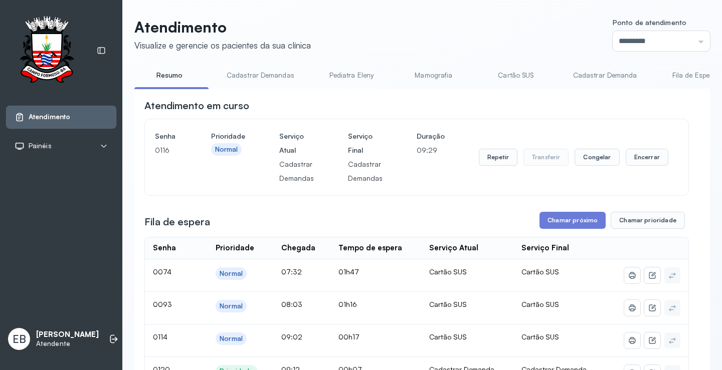
click at [276, 76] on link "Cadastrar Demandas" at bounding box center [261, 75] width 88 height 17
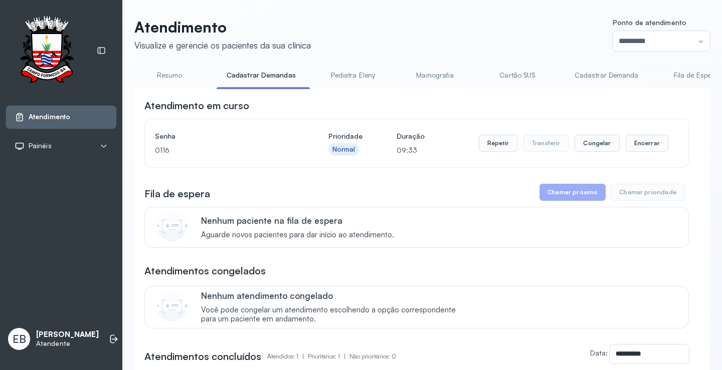
click at [169, 72] on link "Resumo" at bounding box center [169, 75] width 70 height 17
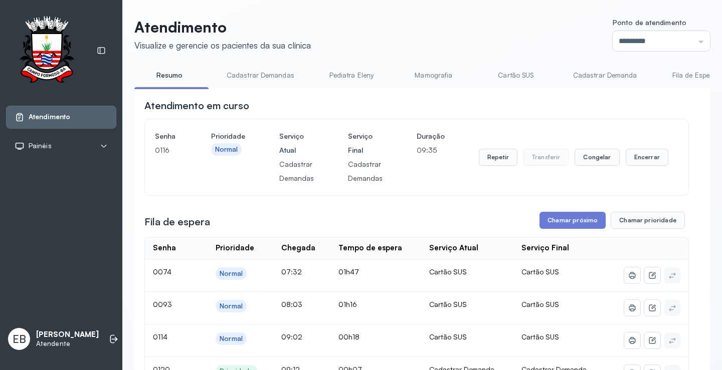
click at [598, 76] on link "Cadastrar Demanda" at bounding box center [605, 75] width 84 height 17
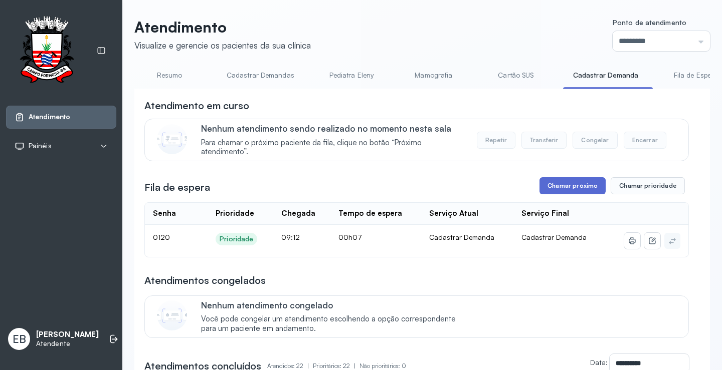
click at [544, 186] on button "Chamar próximo" at bounding box center [572, 185] width 66 height 17
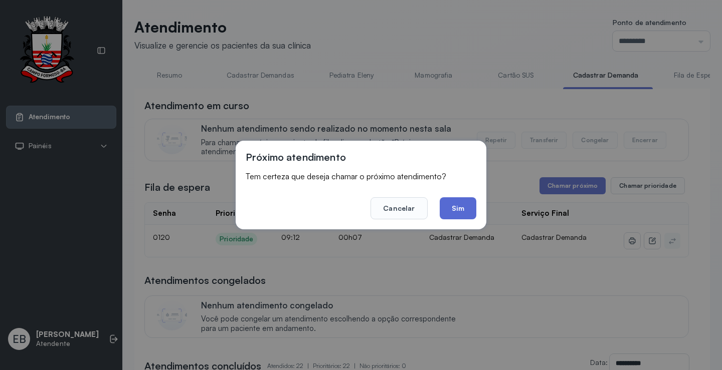
click at [453, 207] on button "Sim" at bounding box center [458, 208] width 37 height 22
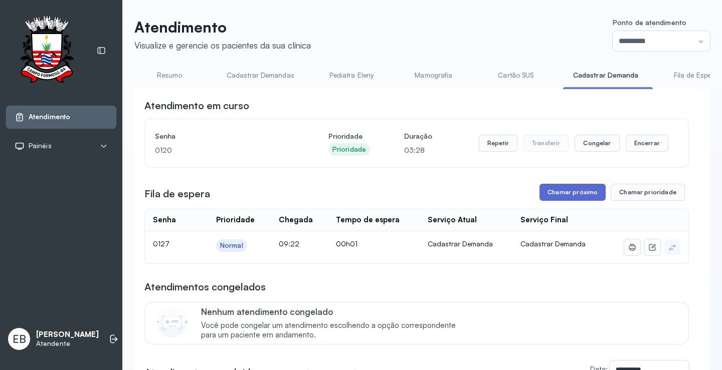
click at [565, 188] on button "Chamar próximo" at bounding box center [572, 192] width 66 height 17
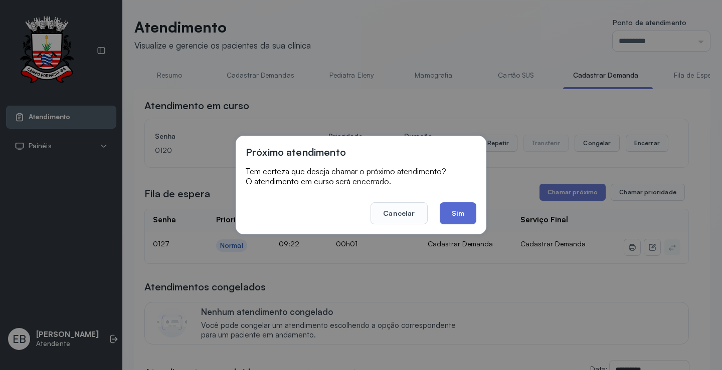
click at [461, 218] on button "Sim" at bounding box center [458, 213] width 37 height 22
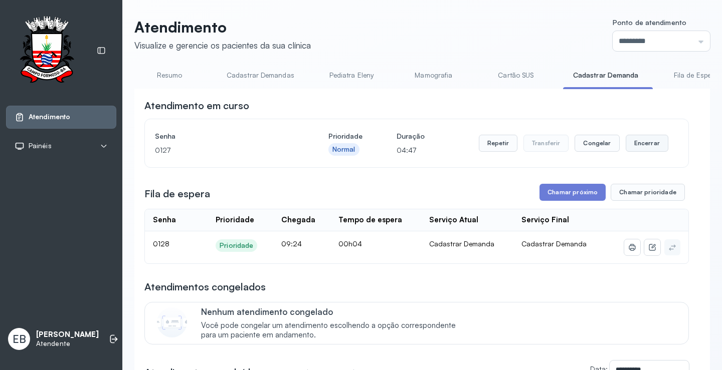
click at [641, 142] on button "Encerrar" at bounding box center [647, 143] width 43 height 17
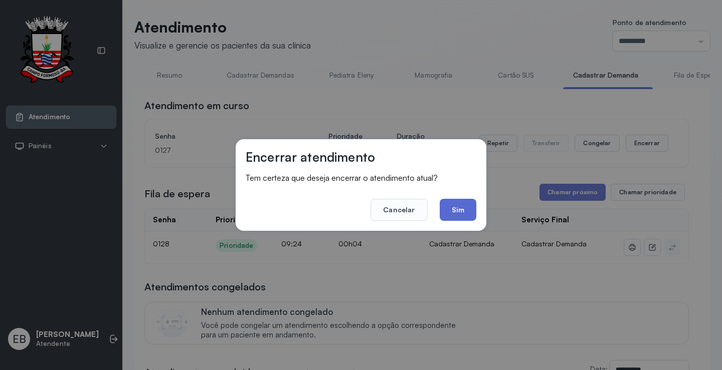
click at [458, 210] on button "Sim" at bounding box center [458, 210] width 37 height 22
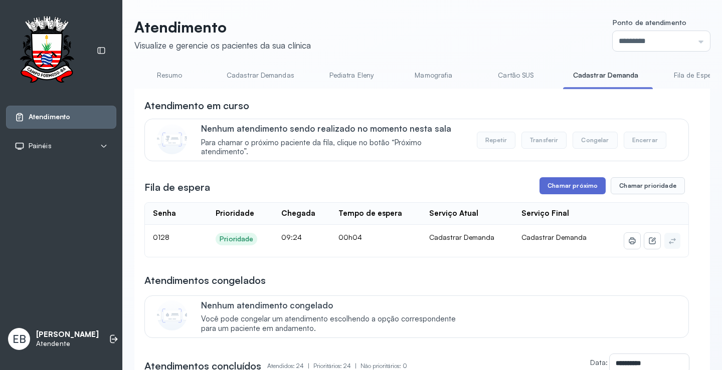
click at [572, 186] on button "Chamar próximo" at bounding box center [572, 185] width 66 height 17
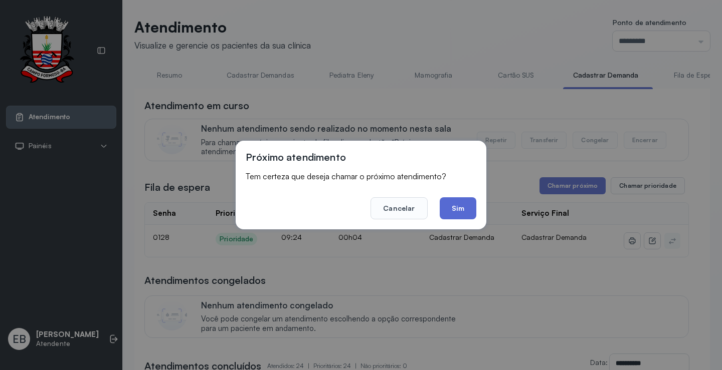
click at [452, 208] on button "Sim" at bounding box center [458, 208] width 37 height 22
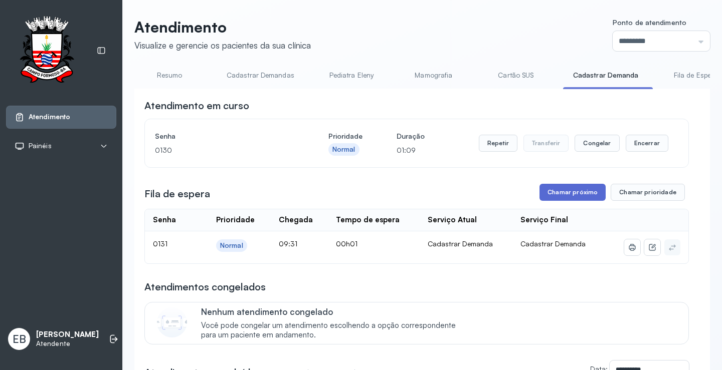
click at [566, 196] on button "Chamar próximo" at bounding box center [572, 192] width 66 height 17
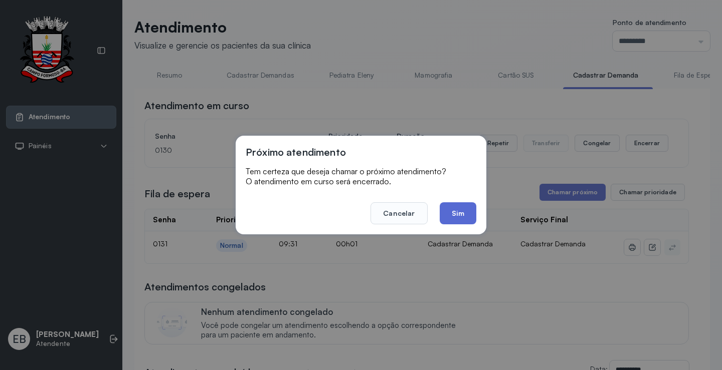
click at [464, 204] on button "Sim" at bounding box center [458, 213] width 37 height 22
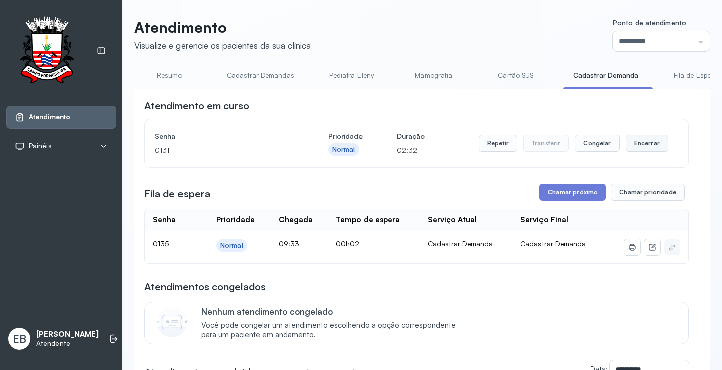
click at [630, 151] on button "Encerrar" at bounding box center [647, 143] width 43 height 17
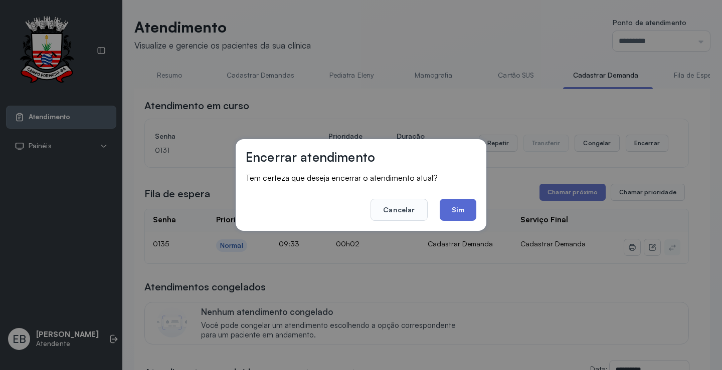
click at [471, 207] on button "Sim" at bounding box center [458, 210] width 37 height 22
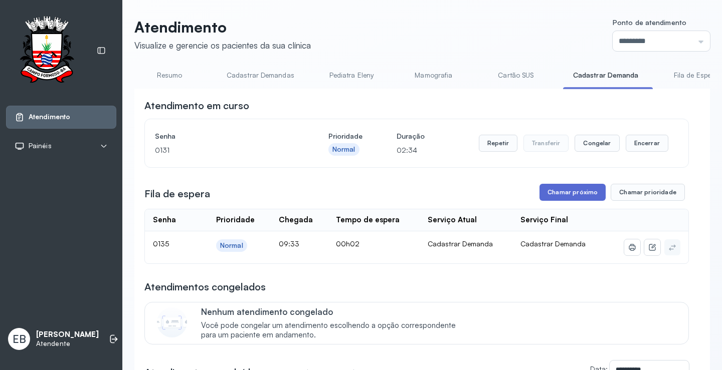
click at [573, 196] on button "Chamar próximo" at bounding box center [572, 192] width 66 height 17
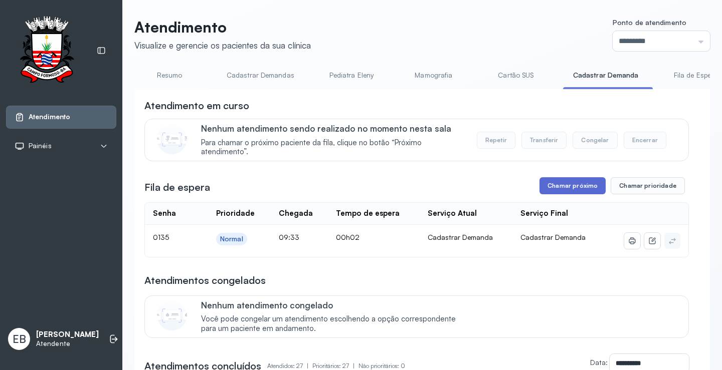
click at [571, 186] on button "Chamar próximo" at bounding box center [572, 185] width 66 height 17
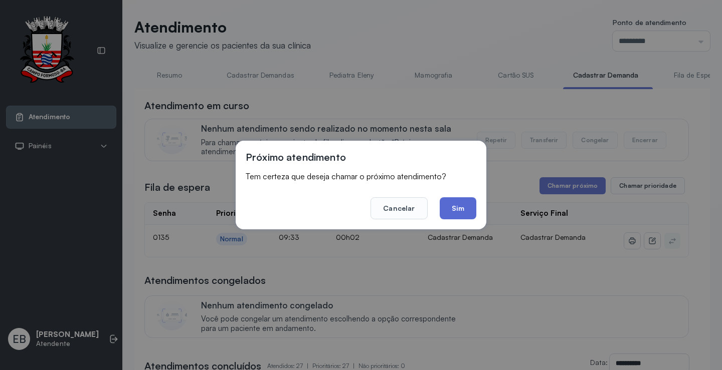
click at [473, 213] on button "Sim" at bounding box center [458, 208] width 37 height 22
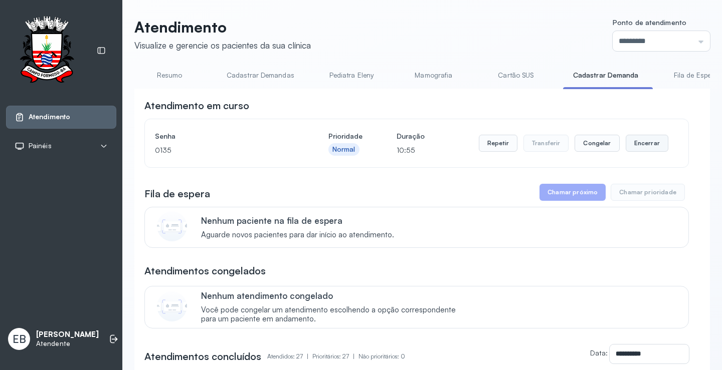
click at [641, 147] on button "Encerrar" at bounding box center [647, 143] width 43 height 17
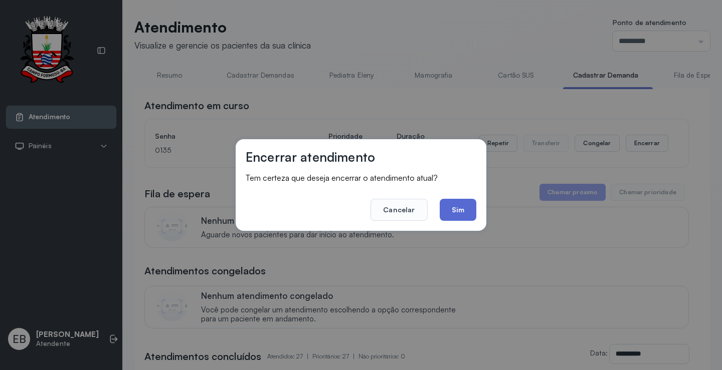
click at [458, 214] on button "Sim" at bounding box center [458, 210] width 37 height 22
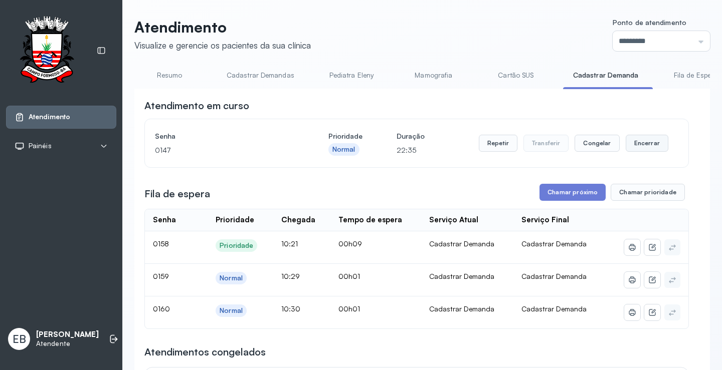
click at [644, 148] on button "Encerrar" at bounding box center [647, 143] width 43 height 17
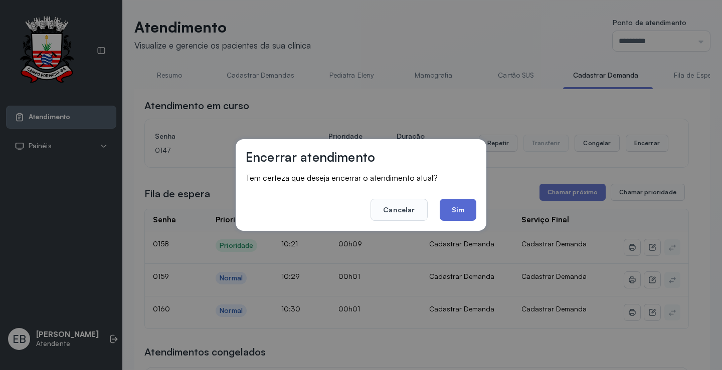
click at [455, 216] on button "Sim" at bounding box center [458, 210] width 37 height 22
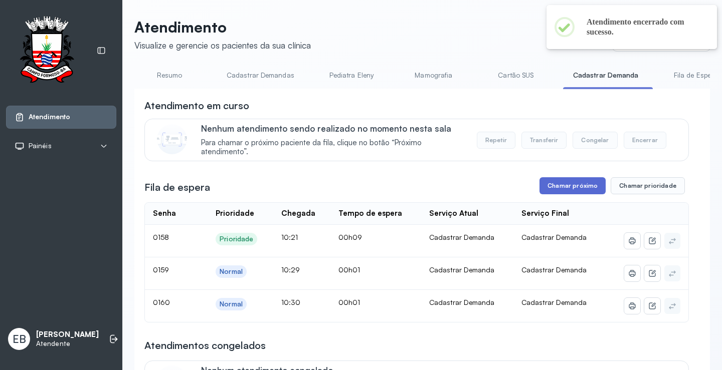
click at [570, 191] on button "Chamar próximo" at bounding box center [572, 185] width 66 height 17
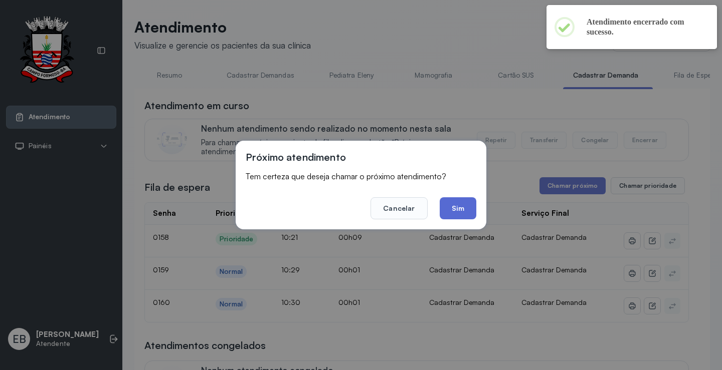
click at [459, 205] on button "Sim" at bounding box center [458, 208] width 37 height 22
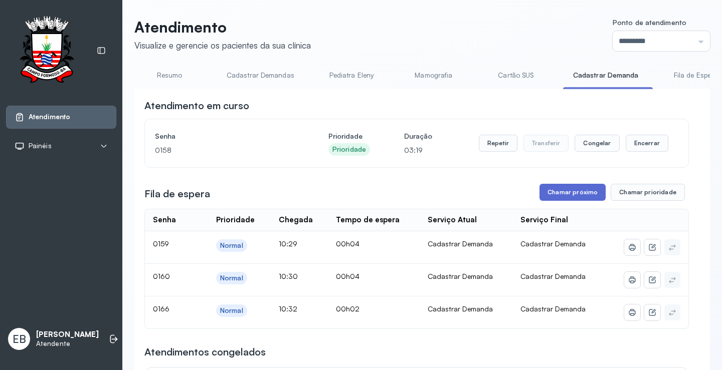
click at [565, 189] on button "Chamar próximo" at bounding box center [572, 192] width 66 height 17
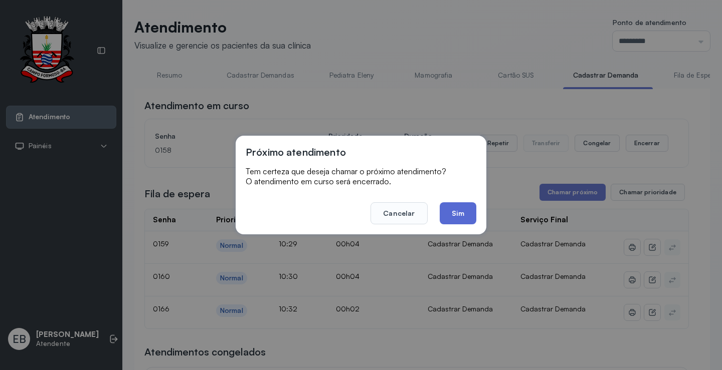
click at [464, 210] on button "Sim" at bounding box center [458, 213] width 37 height 22
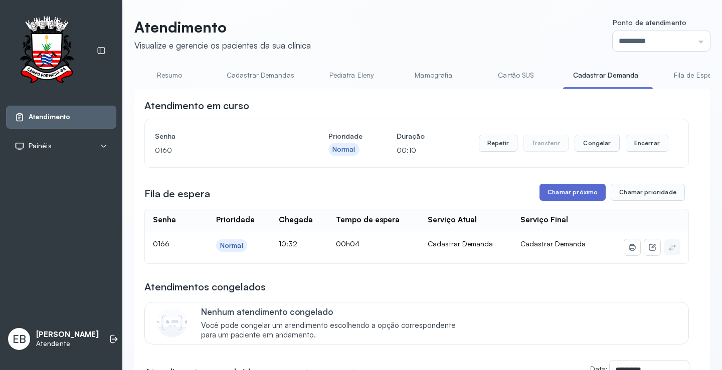
click at [586, 197] on button "Chamar próximo" at bounding box center [572, 192] width 66 height 17
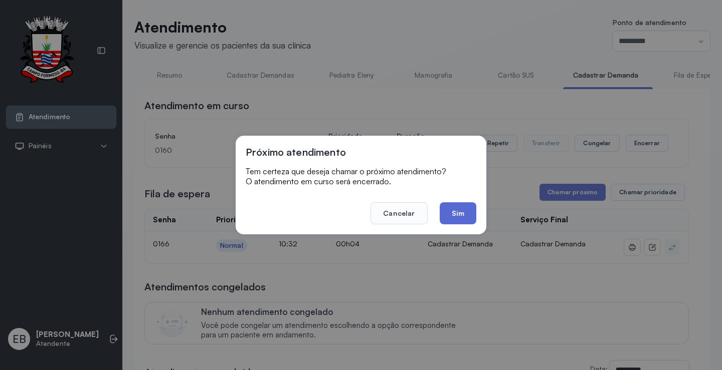
click at [454, 212] on button "Sim" at bounding box center [458, 213] width 37 height 22
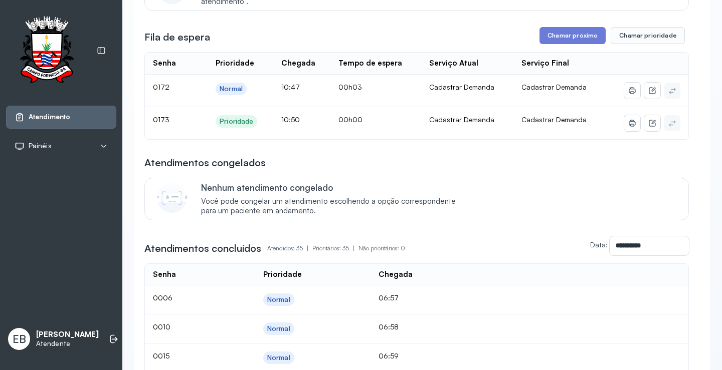
scroll to position [150, 0]
click at [585, 36] on button "Chamar próximo" at bounding box center [572, 35] width 66 height 17
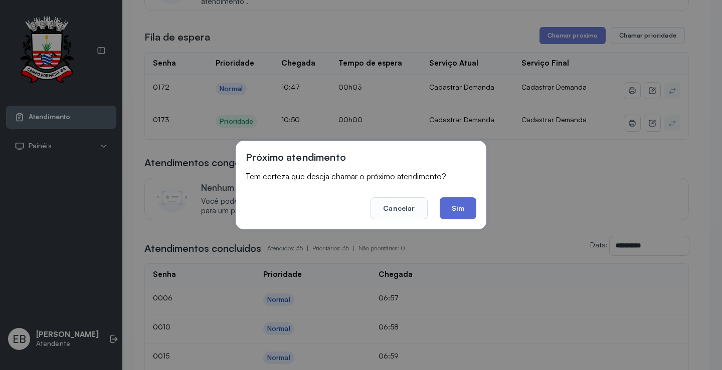
click at [473, 211] on button "Sim" at bounding box center [458, 208] width 37 height 22
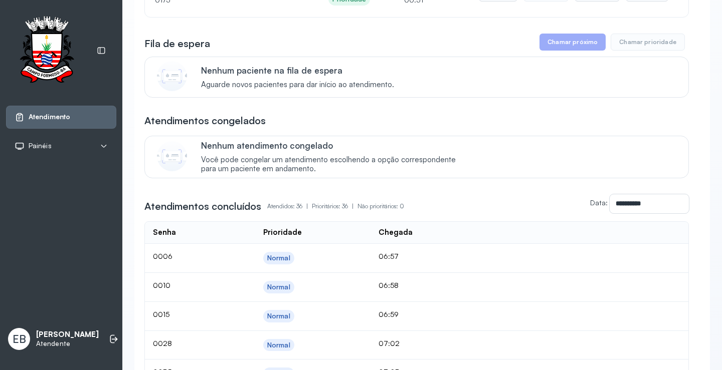
scroll to position [0, 0]
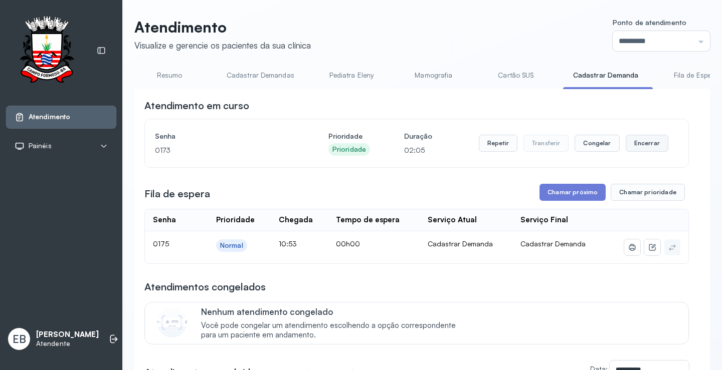
click at [647, 144] on button "Encerrar" at bounding box center [647, 143] width 43 height 17
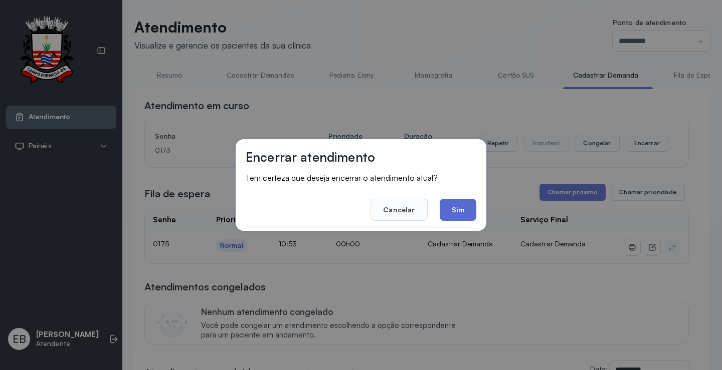
click at [452, 212] on button "Sim" at bounding box center [458, 210] width 37 height 22
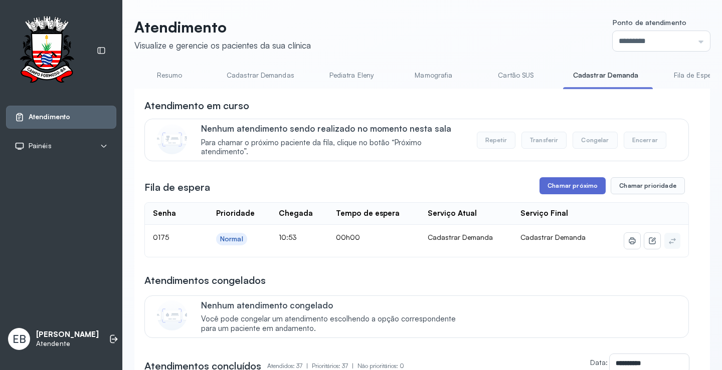
click at [568, 189] on button "Chamar próximo" at bounding box center [572, 185] width 66 height 17
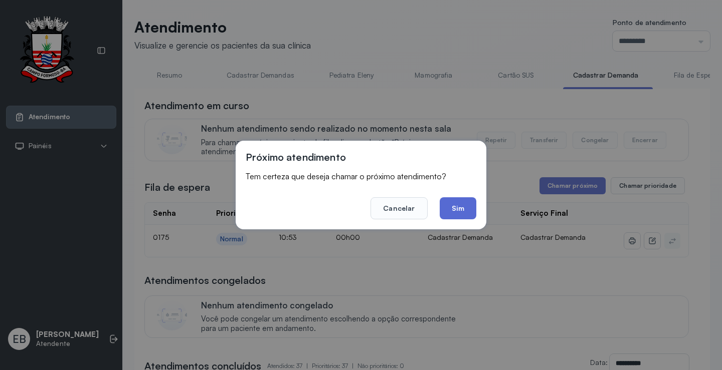
click at [458, 213] on button "Sim" at bounding box center [458, 208] width 37 height 22
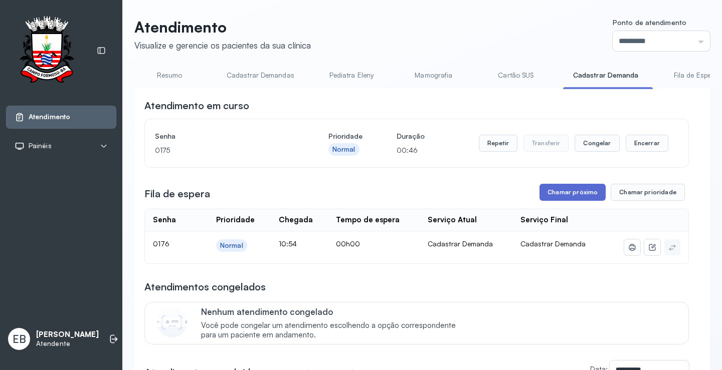
click at [572, 198] on button "Chamar próximo" at bounding box center [572, 192] width 66 height 17
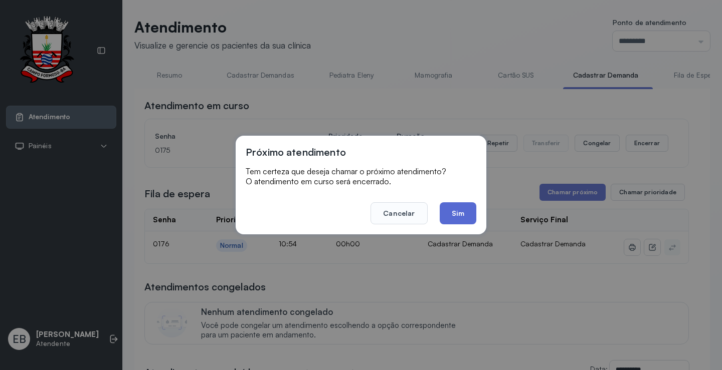
click at [467, 216] on button "Sim" at bounding box center [458, 213] width 37 height 22
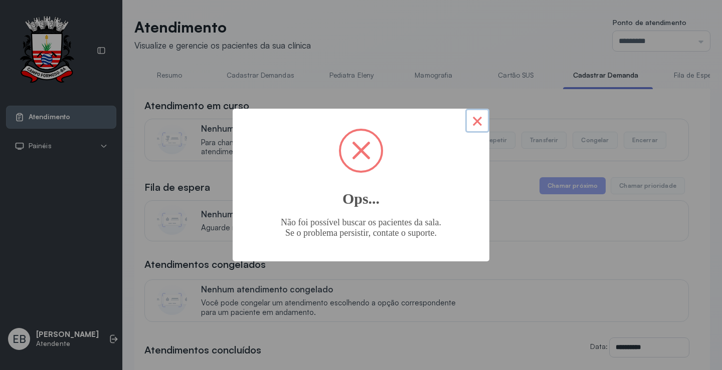
click at [477, 123] on button "×" at bounding box center [477, 121] width 24 height 24
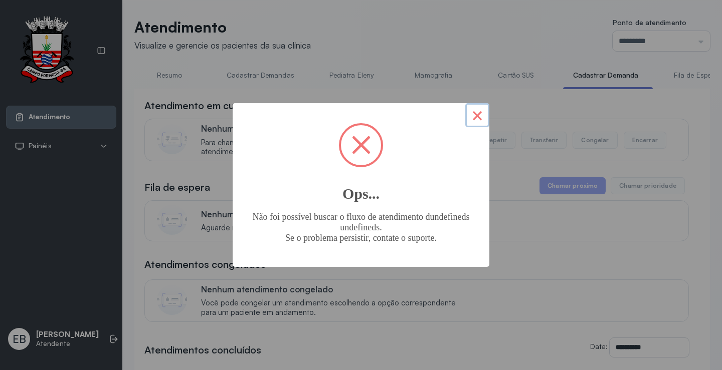
click at [472, 117] on button "×" at bounding box center [477, 115] width 24 height 24
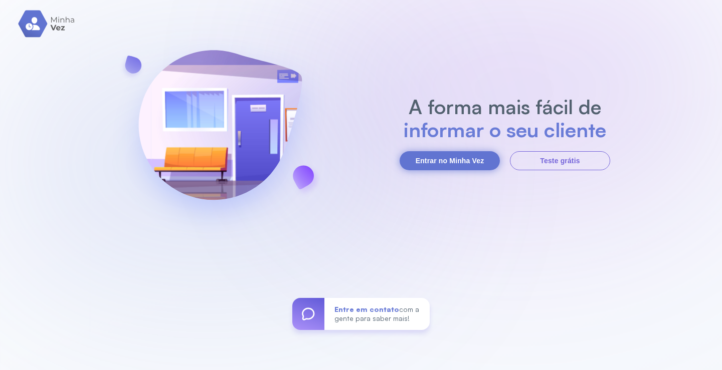
click at [458, 156] on button "Entrar no Minha Vez" at bounding box center [449, 160] width 100 height 19
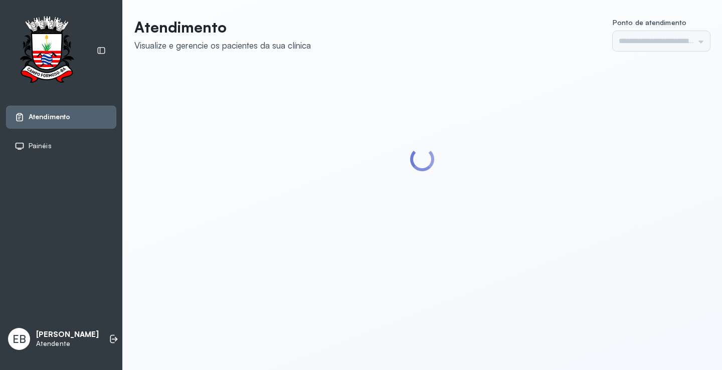
type input "*********"
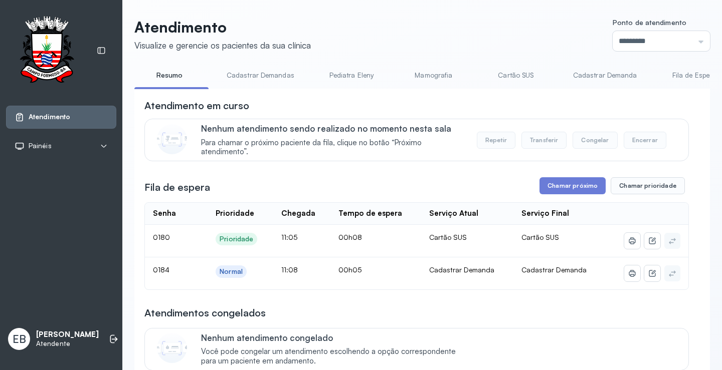
click at [277, 72] on link "Cadastrar Demandas" at bounding box center [261, 75] width 88 height 17
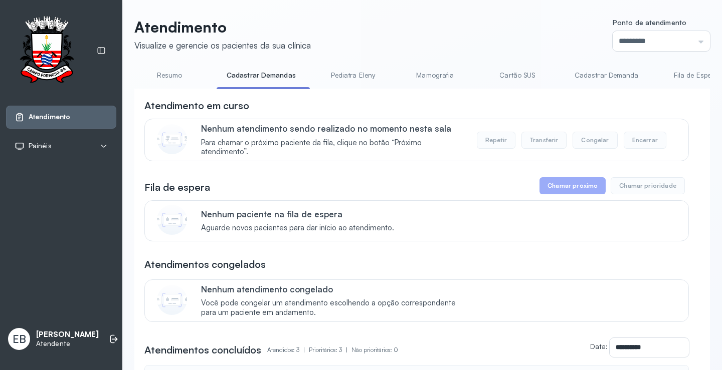
click at [607, 76] on link "Cadastrar Demanda" at bounding box center [606, 75] width 84 height 17
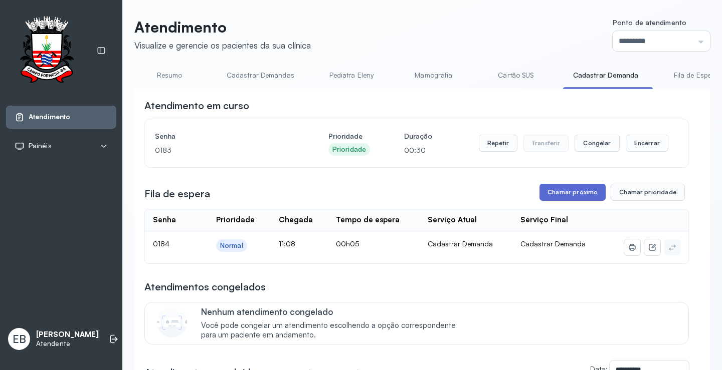
click at [577, 193] on button "Chamar próximo" at bounding box center [572, 192] width 66 height 17
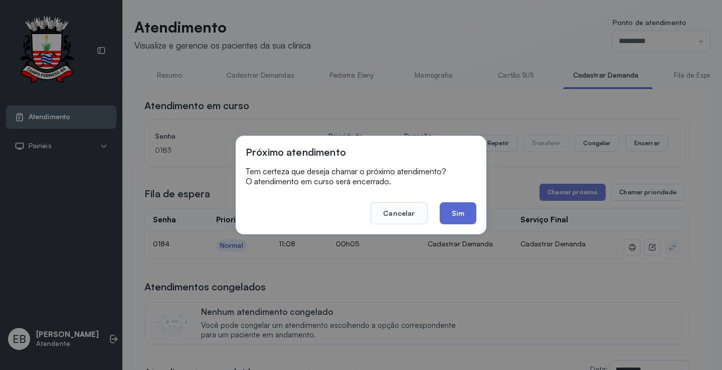
click at [467, 210] on button "Sim" at bounding box center [458, 213] width 37 height 22
